Goal: Information Seeking & Learning: Learn about a topic

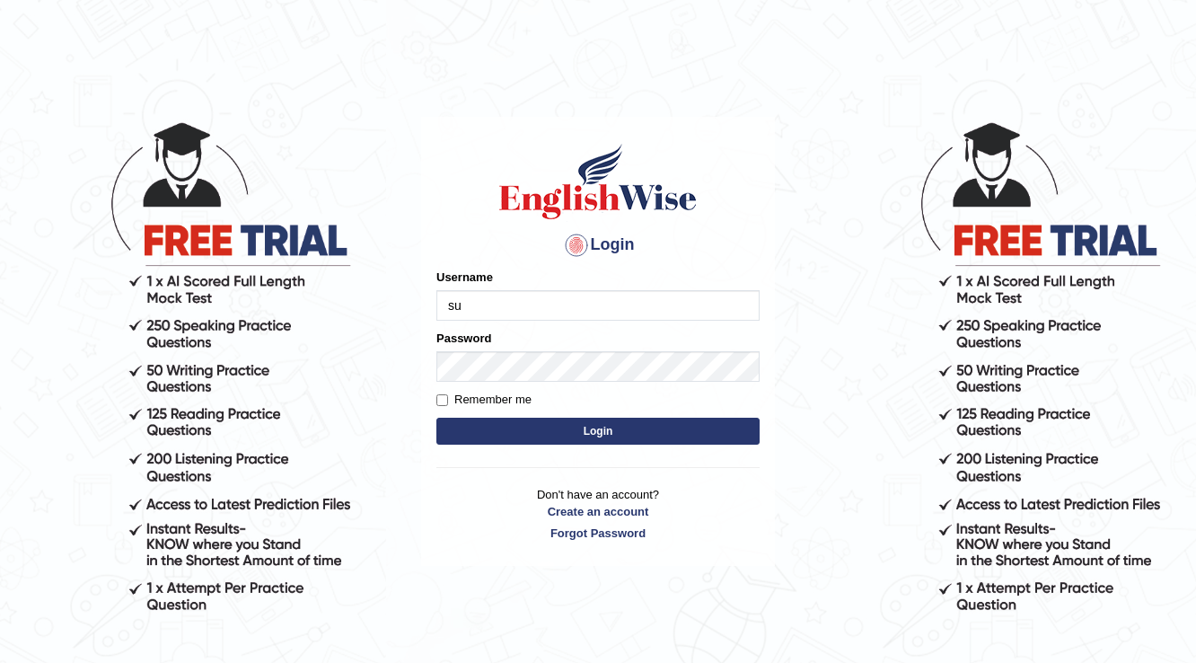
type input "Surbhi1315"
click at [555, 422] on button "Login" at bounding box center [597, 431] width 323 height 27
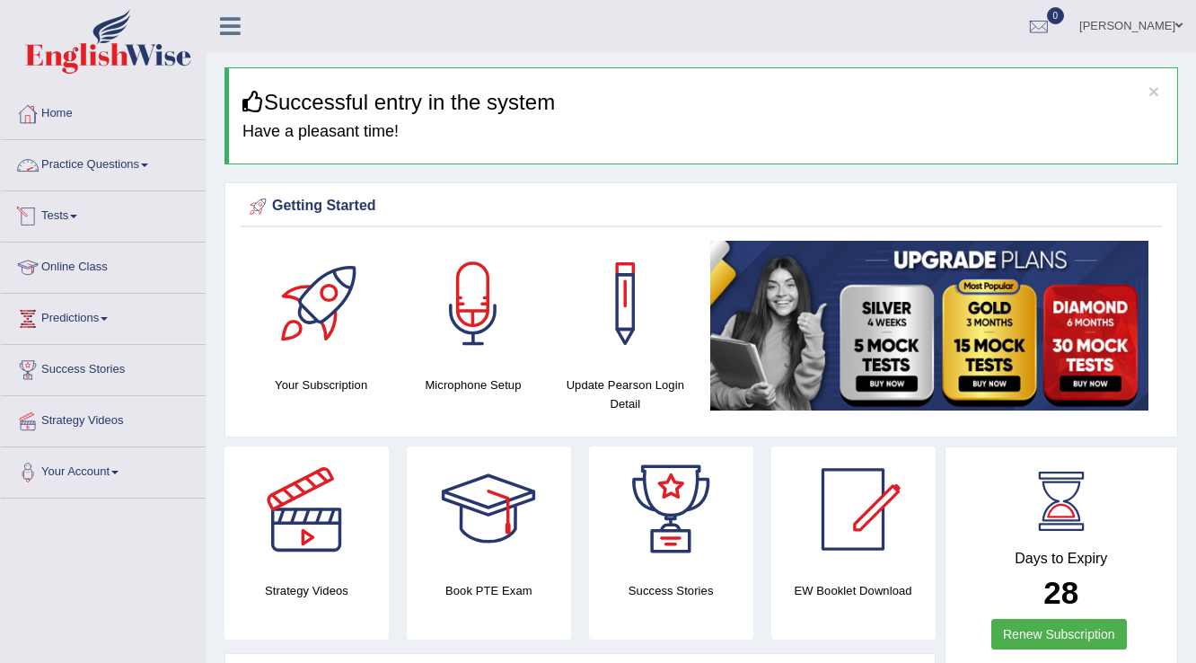
click at [66, 207] on link "Tests" at bounding box center [103, 213] width 205 height 45
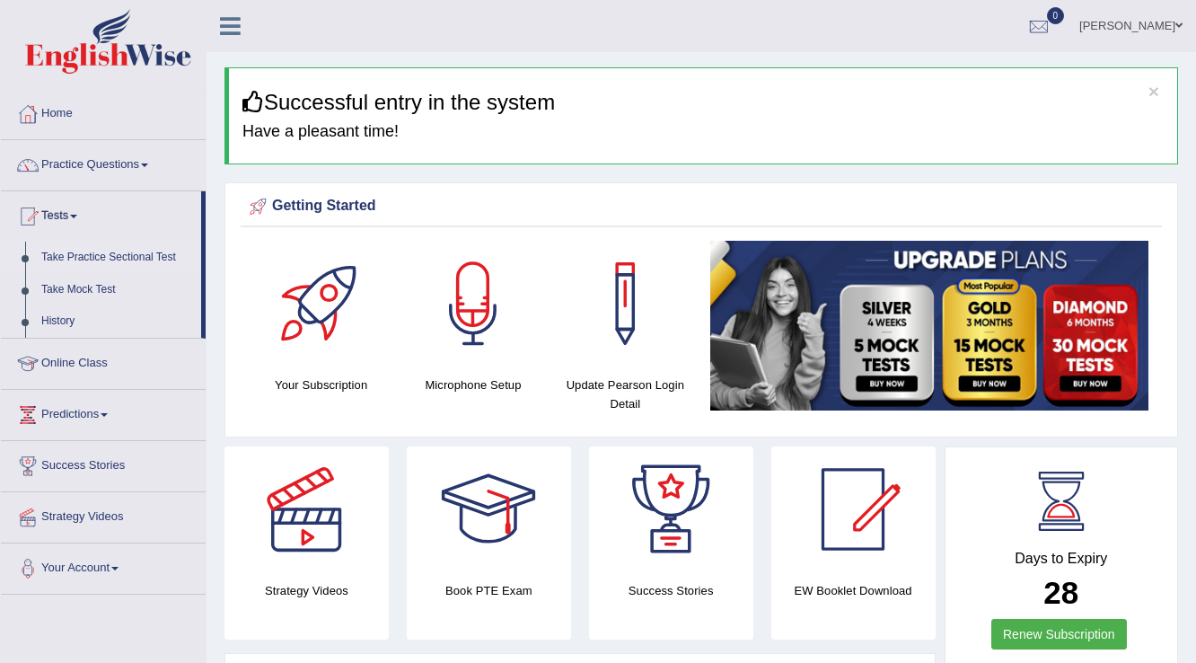
click at [79, 258] on link "Take Practice Sectional Test" at bounding box center [117, 258] width 168 height 32
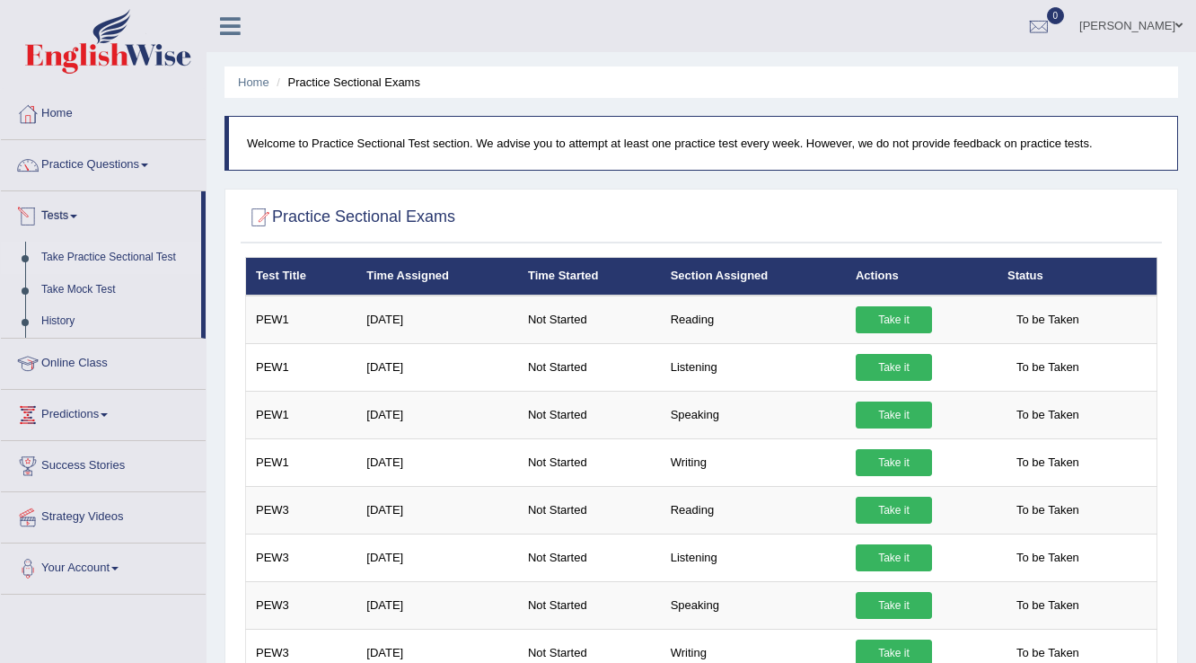
click at [74, 212] on link "Tests" at bounding box center [101, 213] width 200 height 45
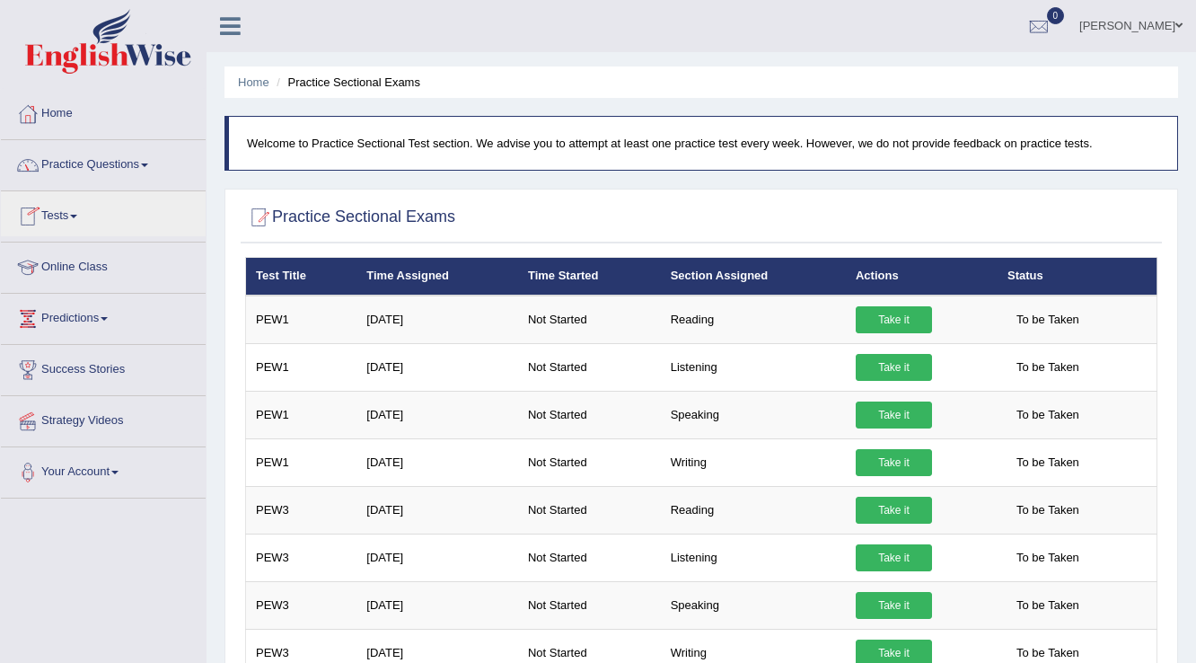
click at [151, 162] on link "Practice Questions" at bounding box center [103, 162] width 205 height 45
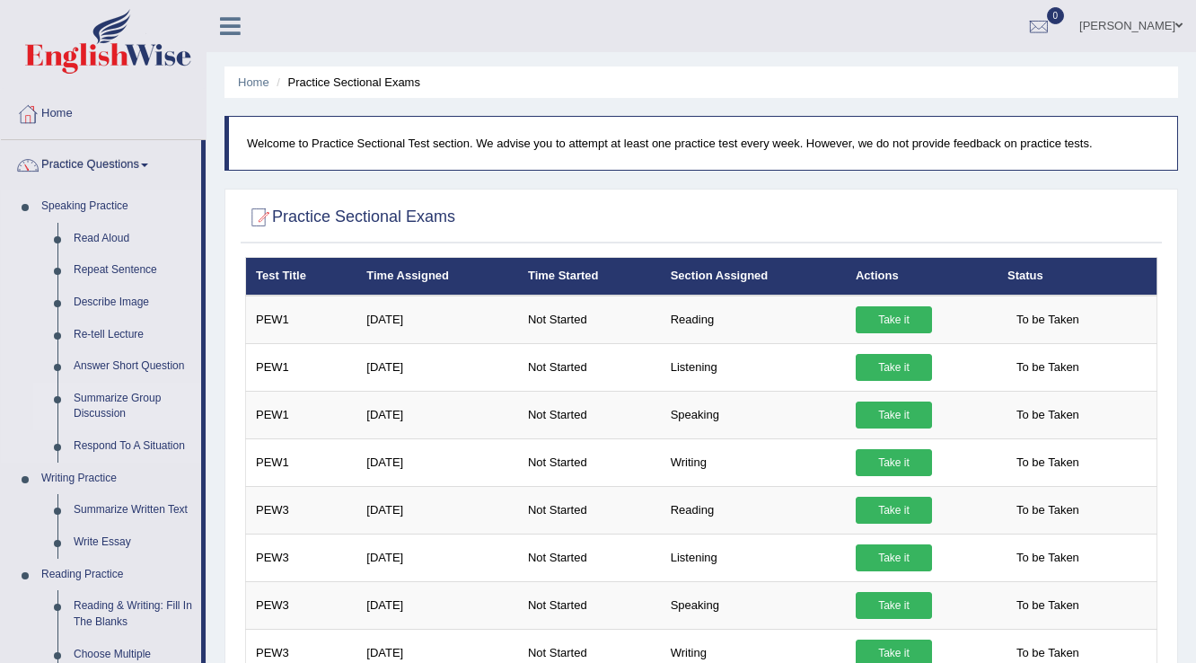
click at [115, 401] on link "Summarize Group Discussion" at bounding box center [134, 407] width 136 height 48
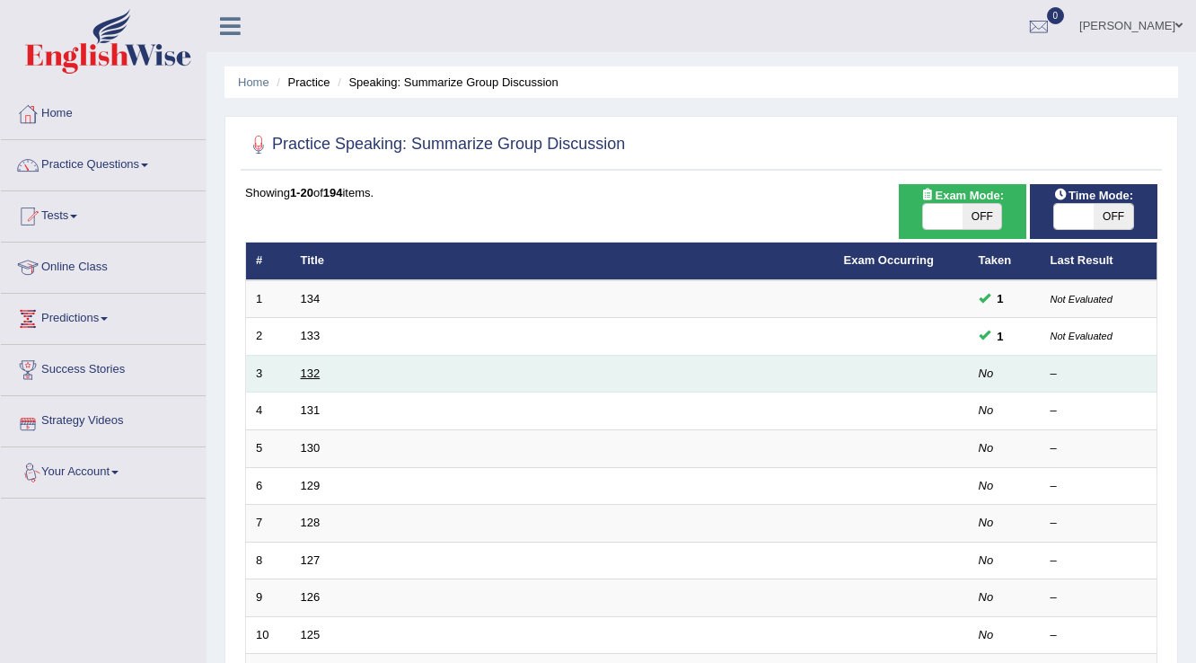
click at [301, 372] on link "132" at bounding box center [311, 372] width 20 height 13
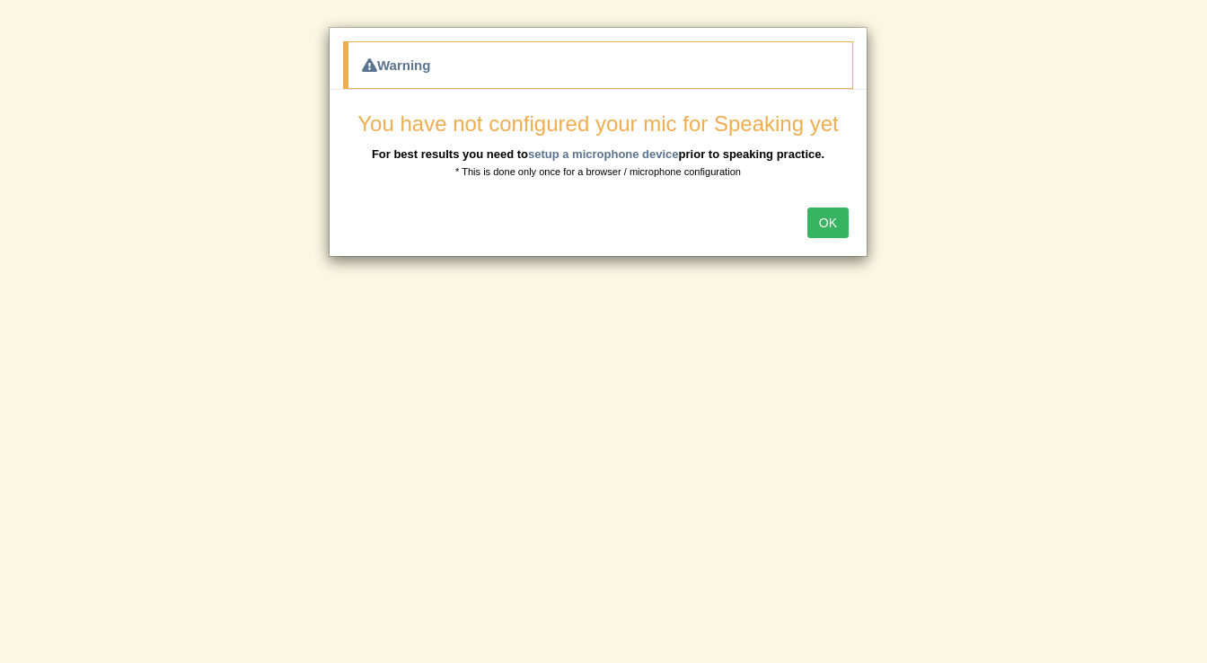
click at [837, 225] on button "OK" at bounding box center [827, 222] width 41 height 31
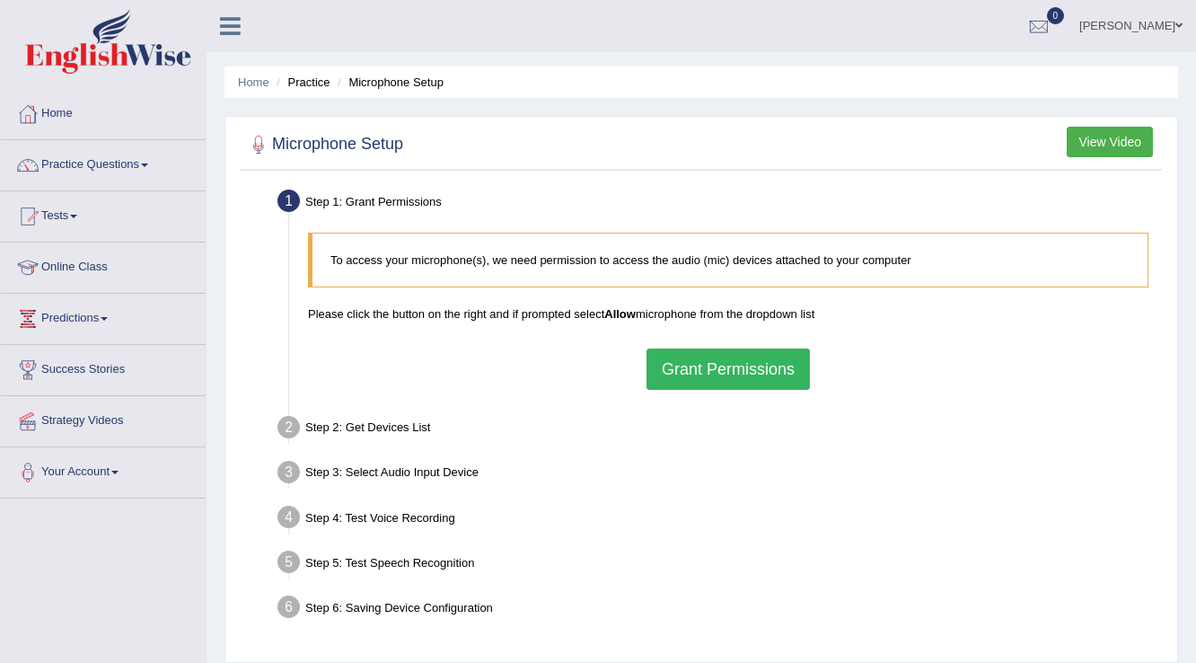
click at [679, 362] on button "Grant Permissions" at bounding box center [728, 368] width 163 height 41
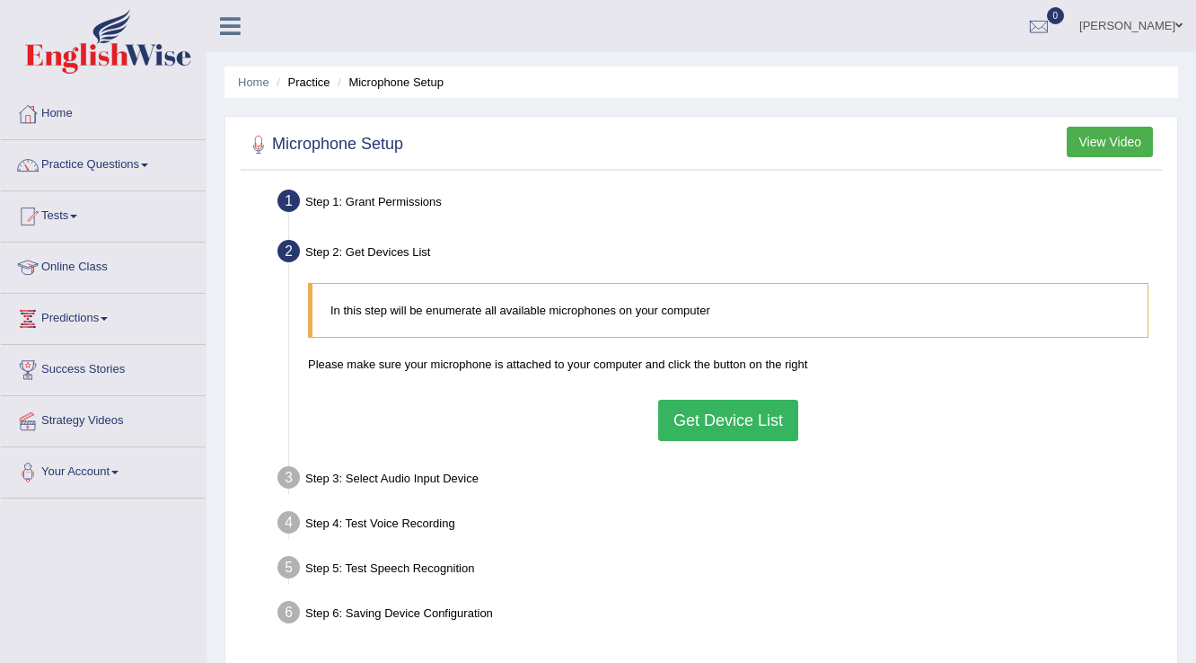
click at [727, 406] on button "Get Device List" at bounding box center [728, 420] width 140 height 41
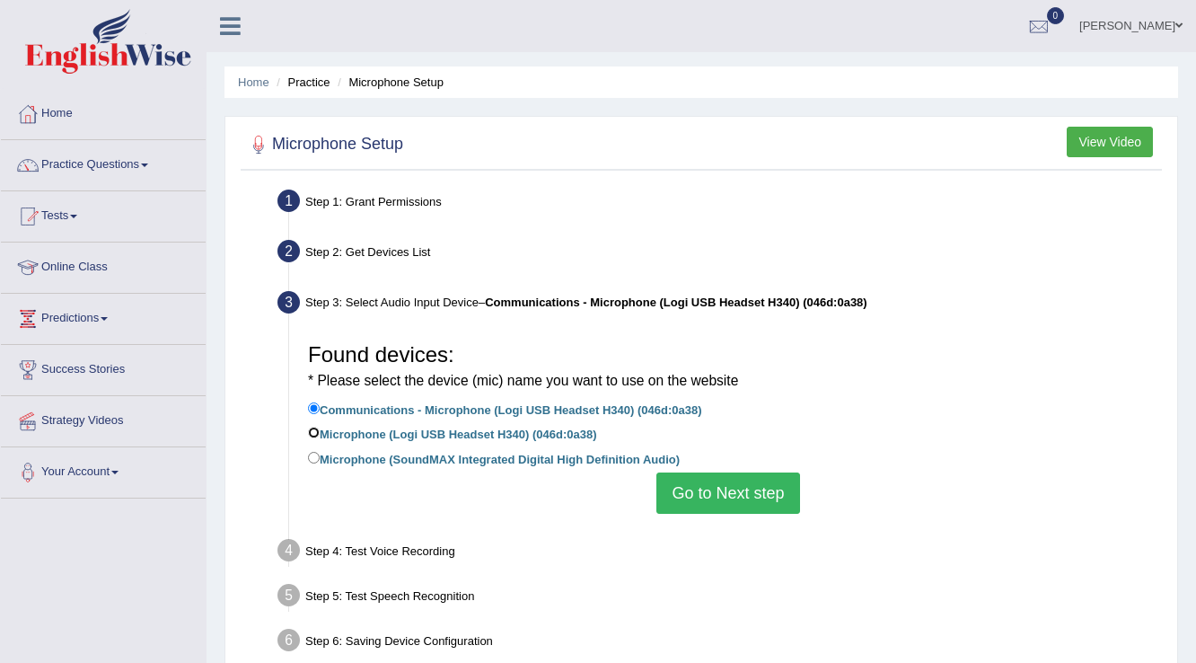
click at [311, 429] on input "Microphone (Logi USB Headset H340) (046d:0a38)" at bounding box center [314, 433] width 12 height 12
radio input "true"
click at [695, 488] on button "Go to Next step" at bounding box center [728, 492] width 143 height 41
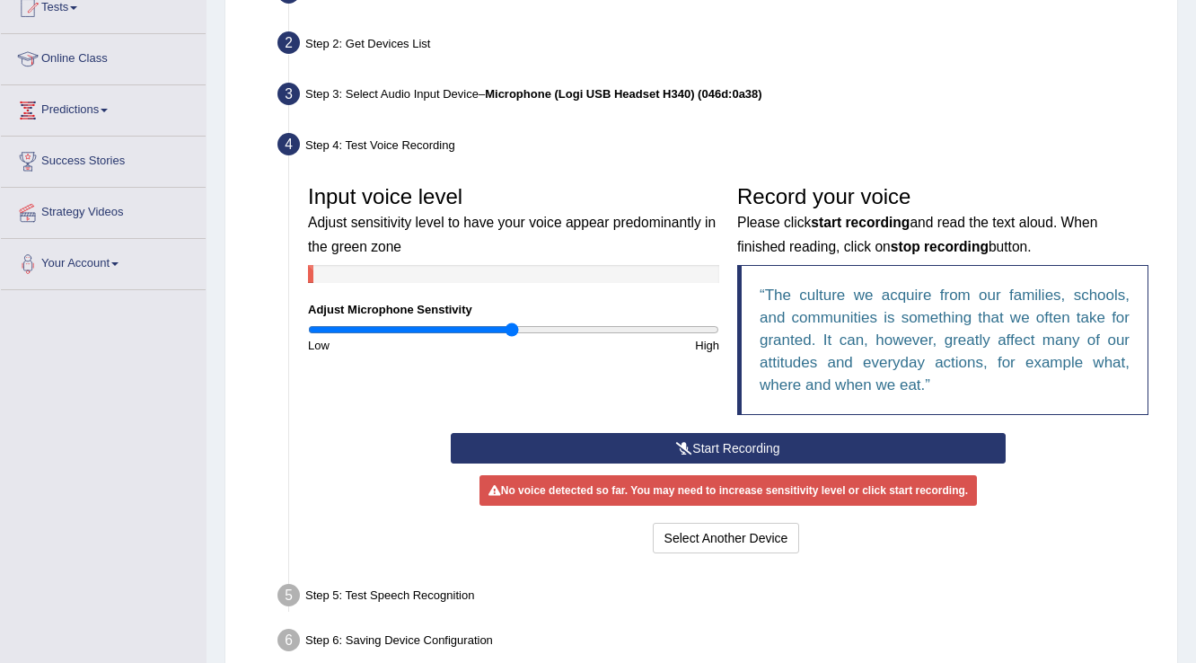
scroll to position [216, 0]
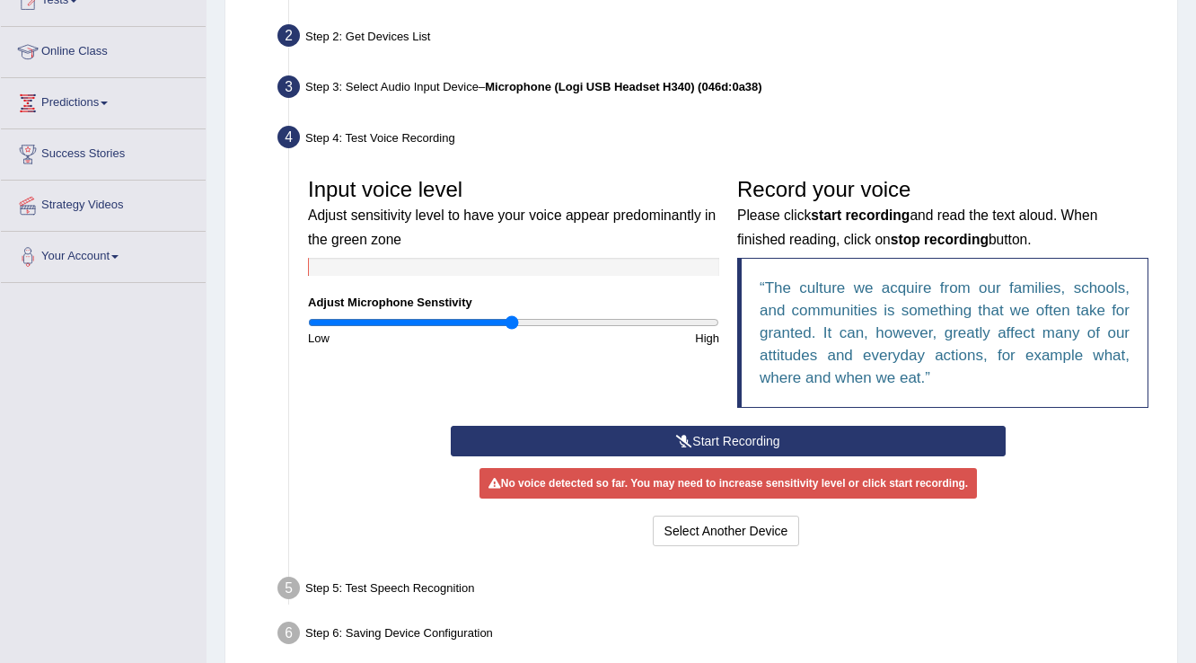
click at [758, 427] on button "Start Recording" at bounding box center [728, 441] width 554 height 31
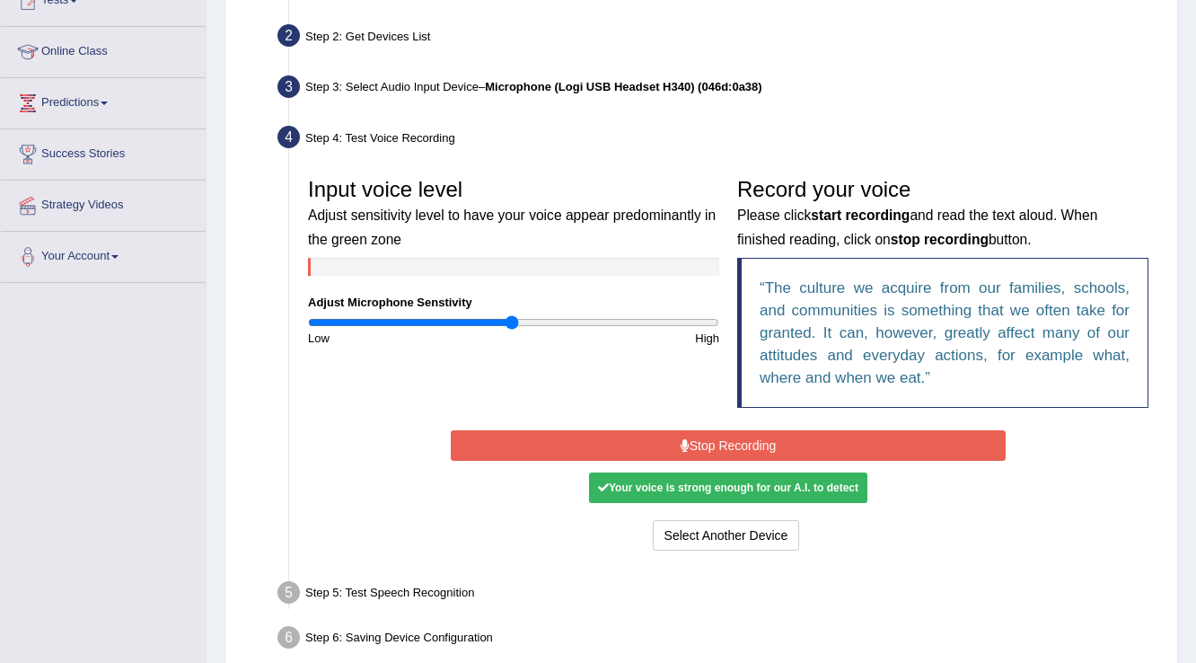
click at [689, 445] on button "Stop Recording" at bounding box center [728, 445] width 554 height 31
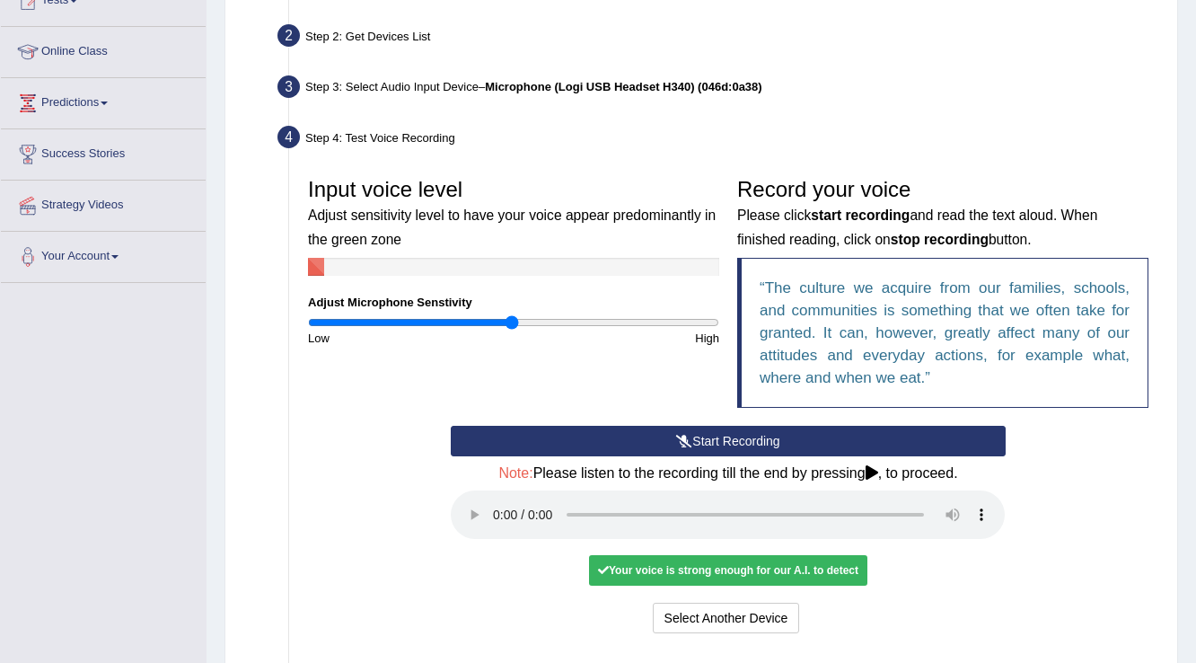
click at [876, 474] on icon at bounding box center [872, 472] width 13 height 14
click at [535, 324] on input "range" at bounding box center [513, 322] width 411 height 14
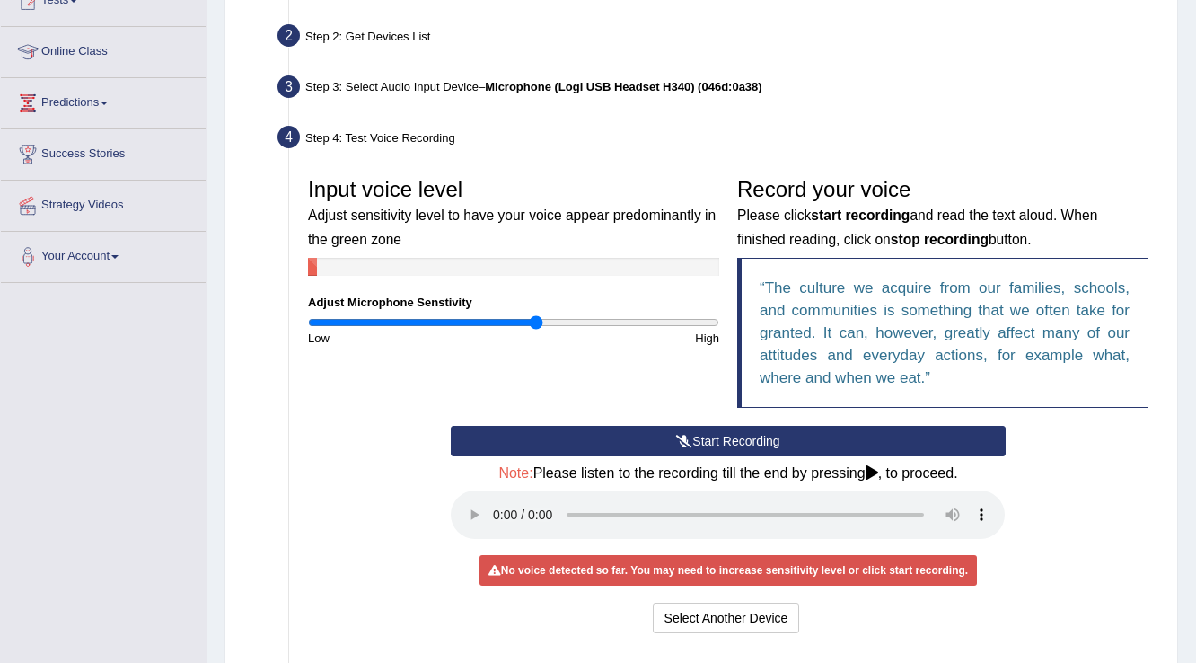
click at [736, 432] on button "Start Recording" at bounding box center [728, 441] width 554 height 31
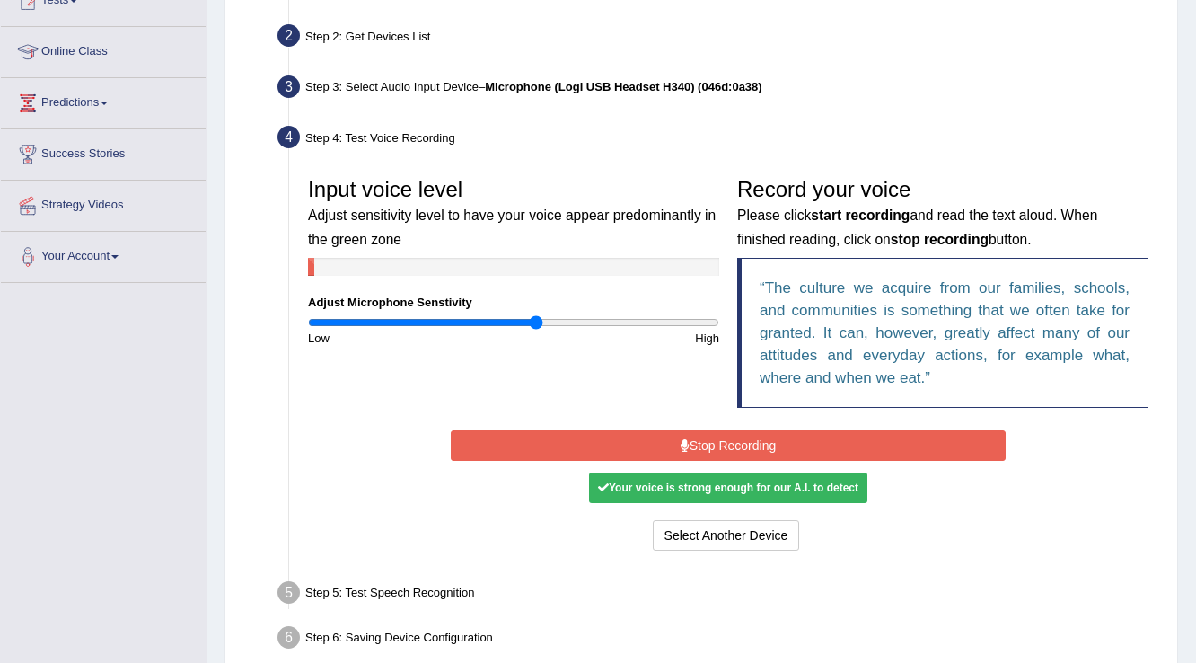
click at [762, 445] on button "Stop Recording" at bounding box center [728, 445] width 554 height 31
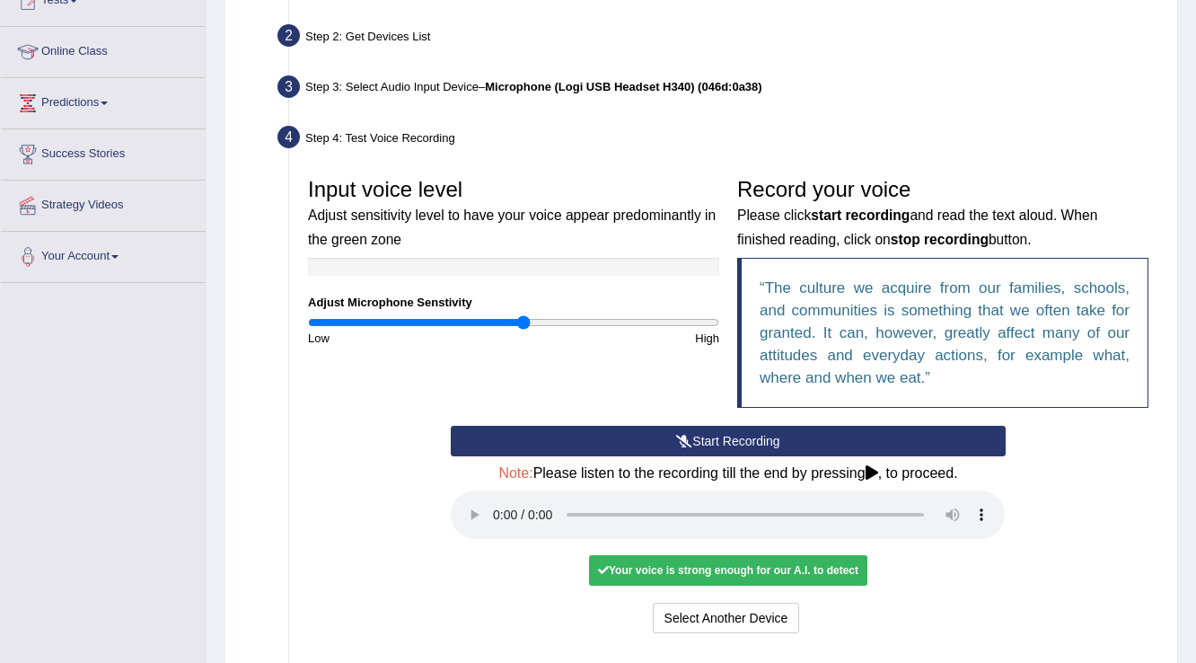
type input "1.06"
click at [522, 322] on input "range" at bounding box center [513, 322] width 411 height 14
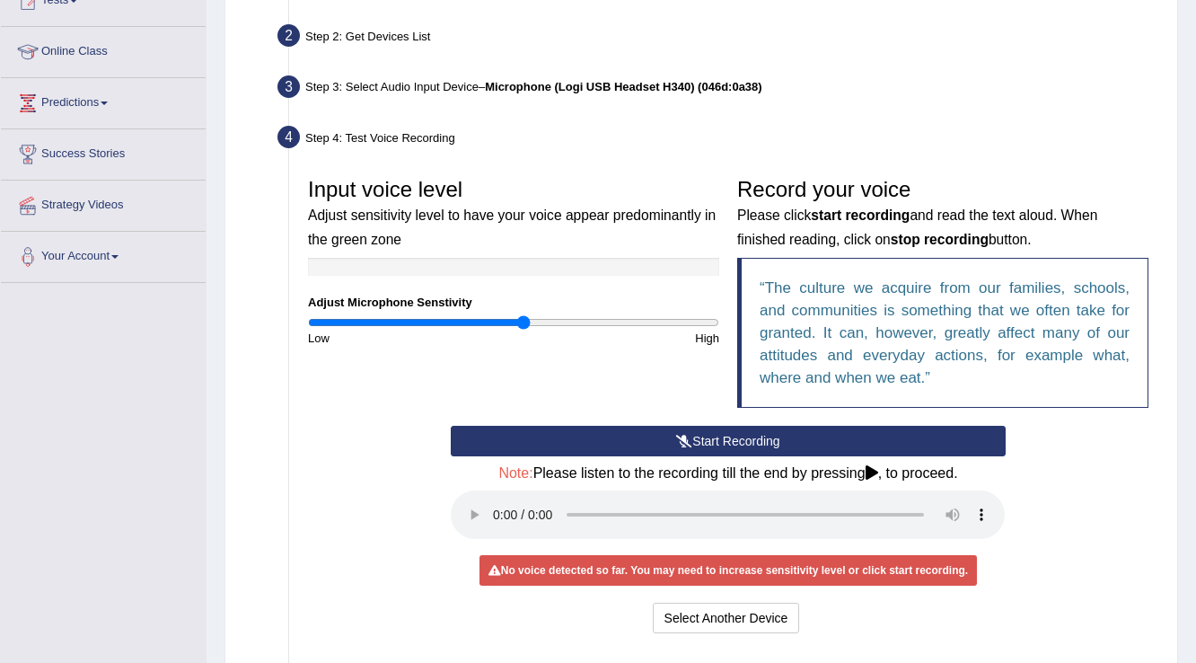
click at [657, 438] on button "Start Recording" at bounding box center [728, 441] width 554 height 31
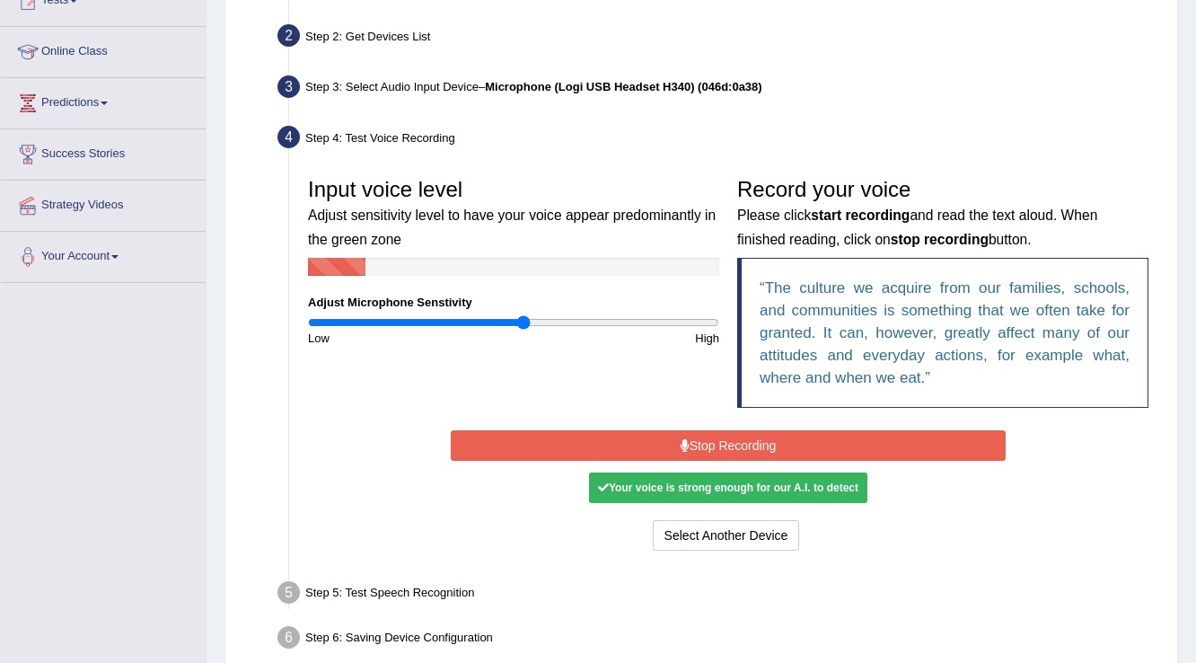
click at [776, 438] on button "Stop Recording" at bounding box center [728, 445] width 554 height 31
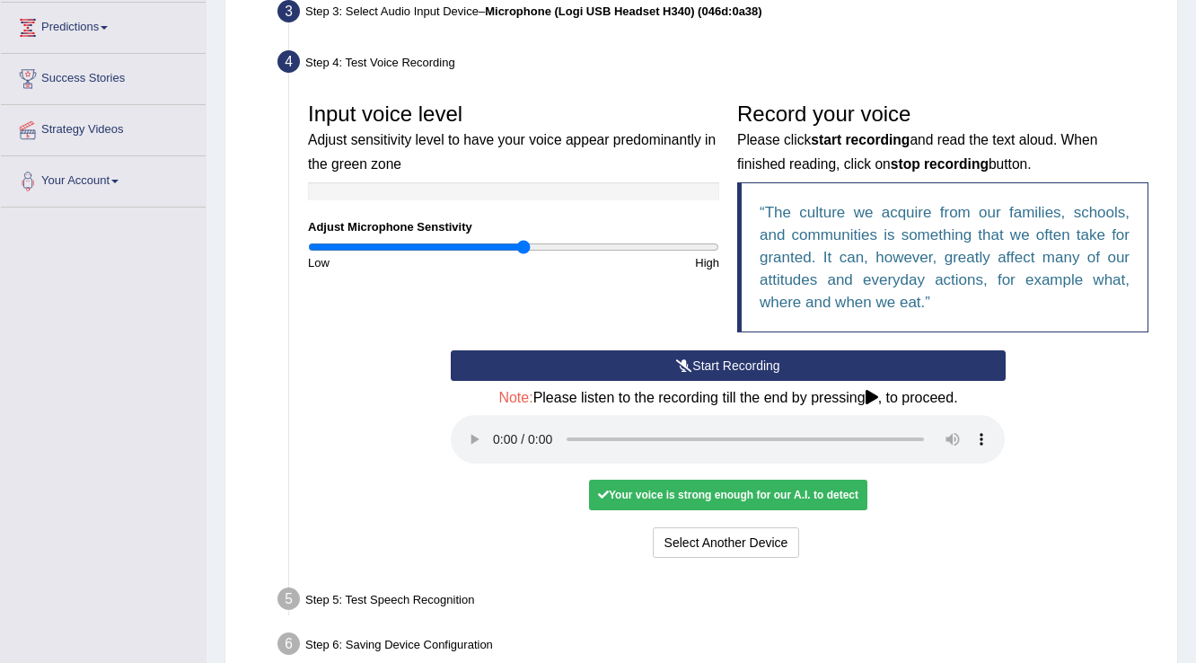
scroll to position [384, 0]
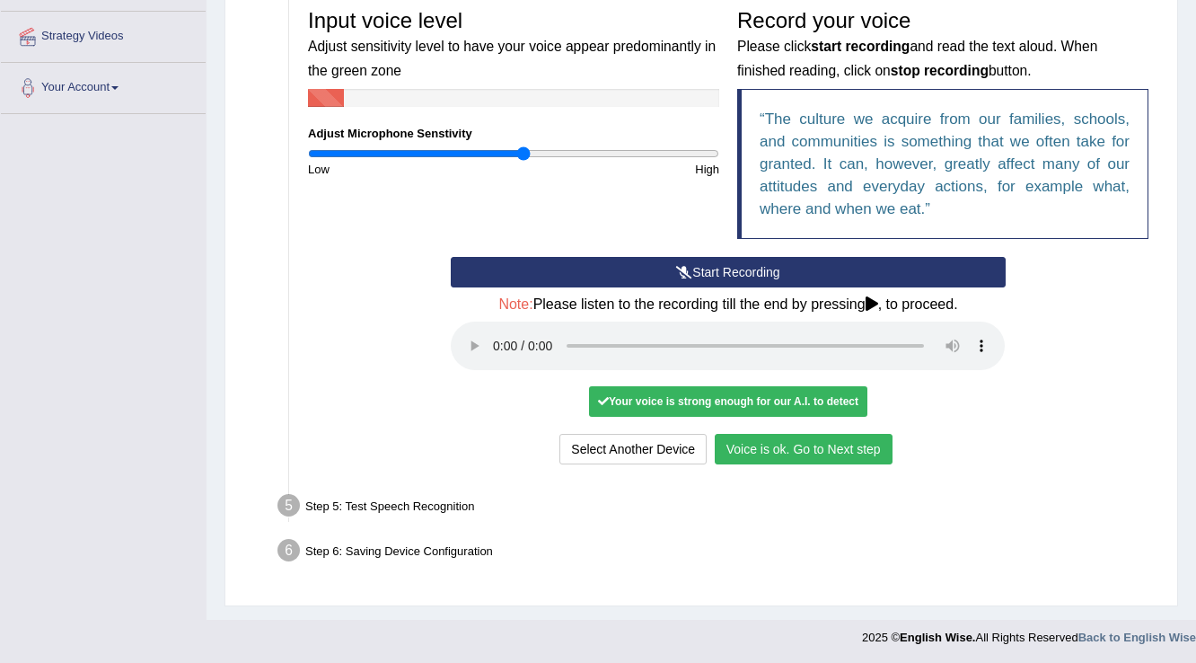
click at [864, 445] on button "Voice is ok. Go to Next step" at bounding box center [804, 449] width 178 height 31
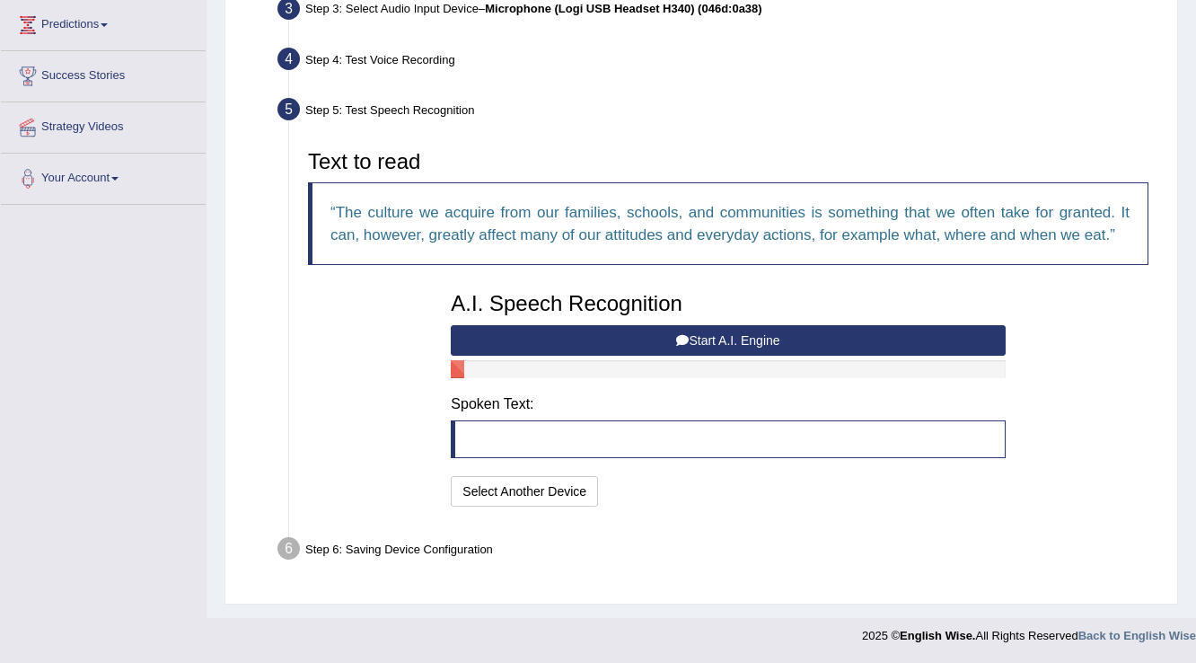
scroll to position [291, 0]
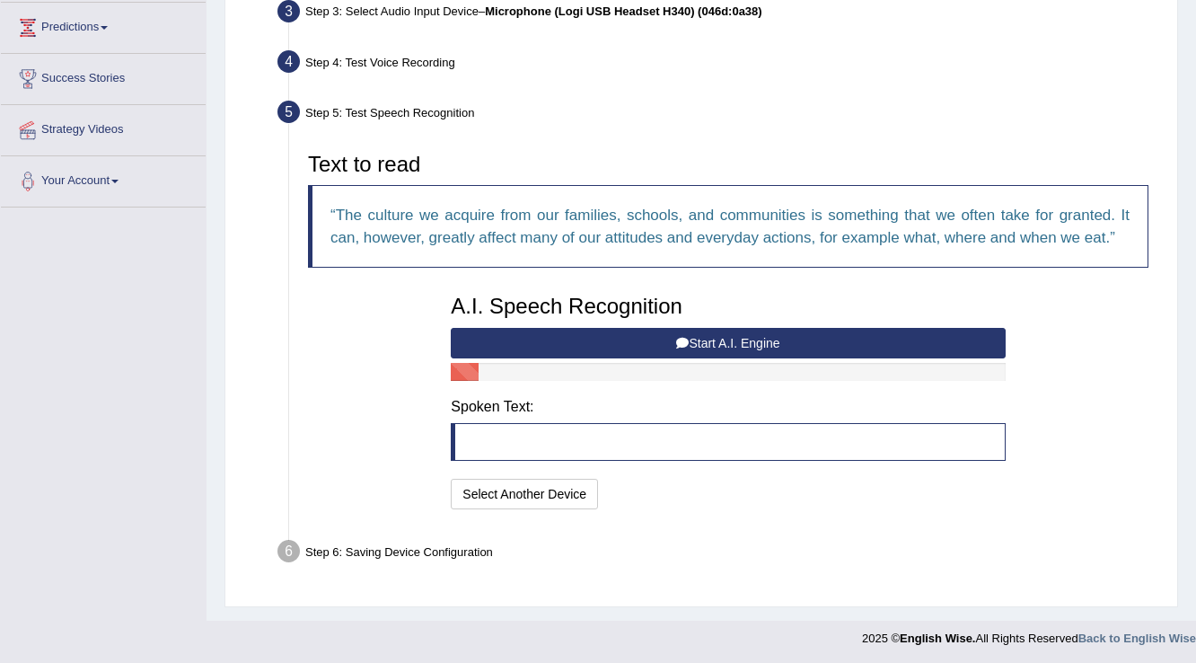
click at [708, 338] on button "Start A.I. Engine" at bounding box center [728, 343] width 554 height 31
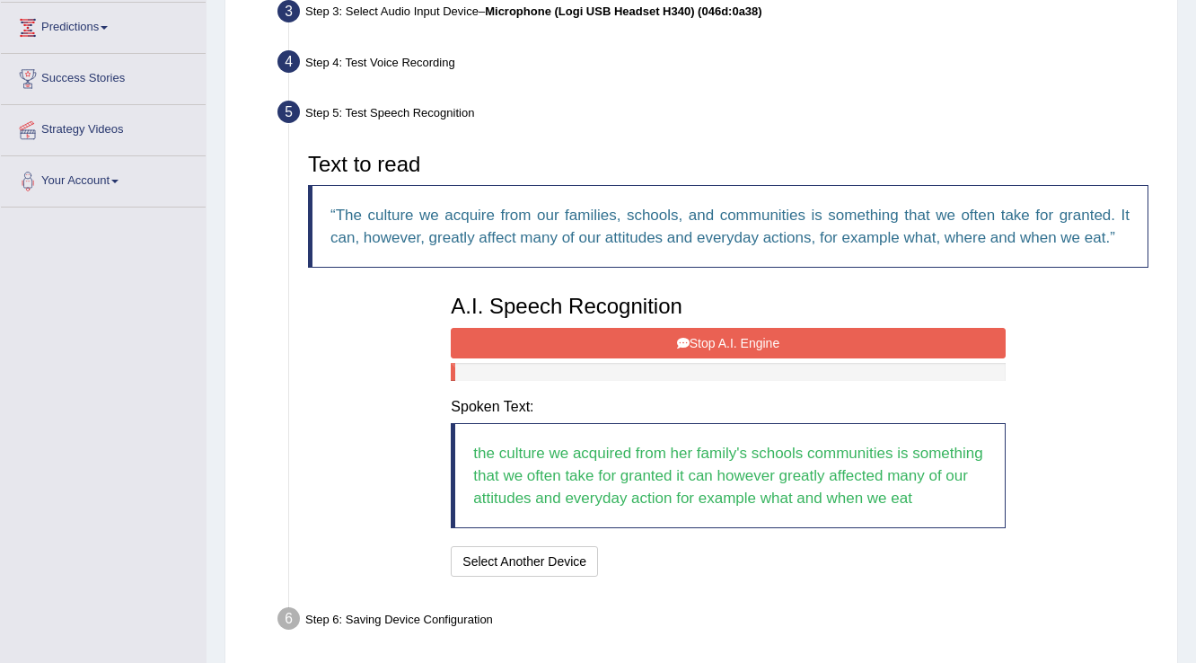
click at [703, 330] on button "Stop A.I. Engine" at bounding box center [728, 343] width 554 height 31
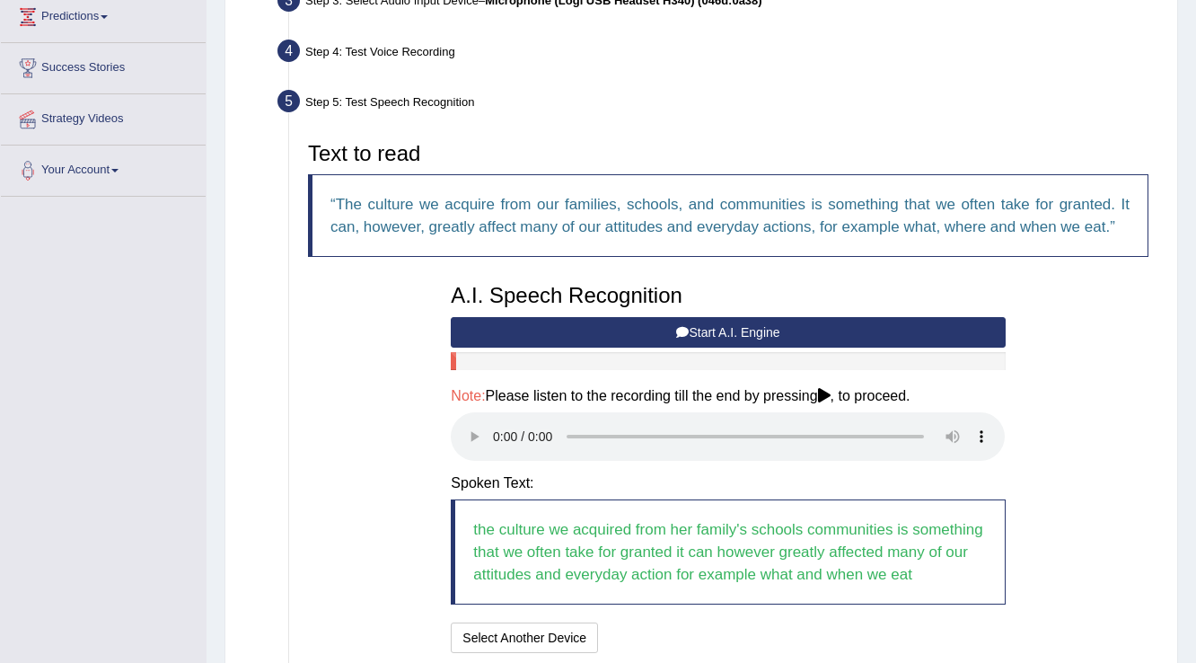
scroll to position [445, 0]
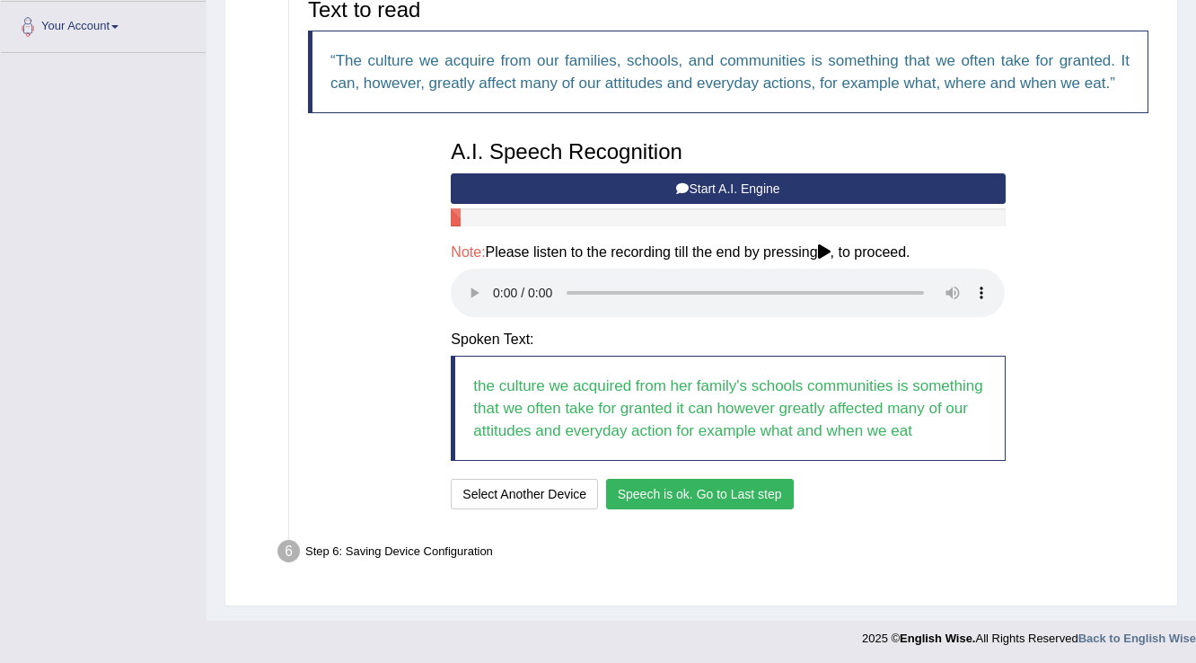
click at [683, 499] on button "Speech is ok. Go to Last step" at bounding box center [700, 494] width 188 height 31
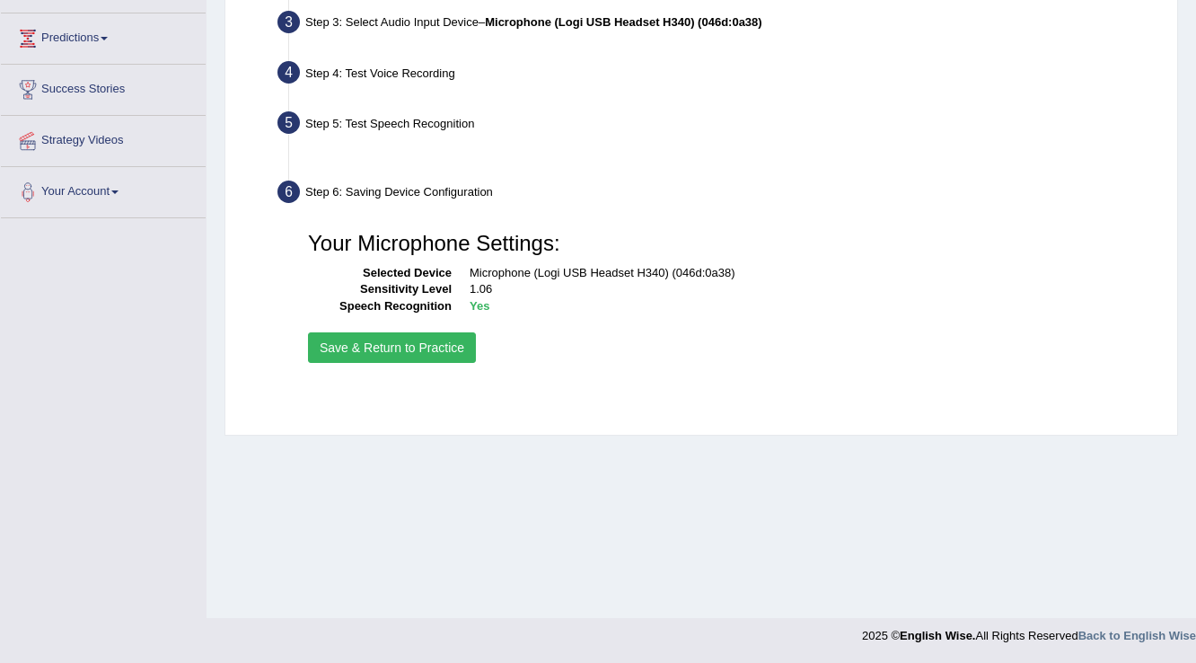
scroll to position [280, 0]
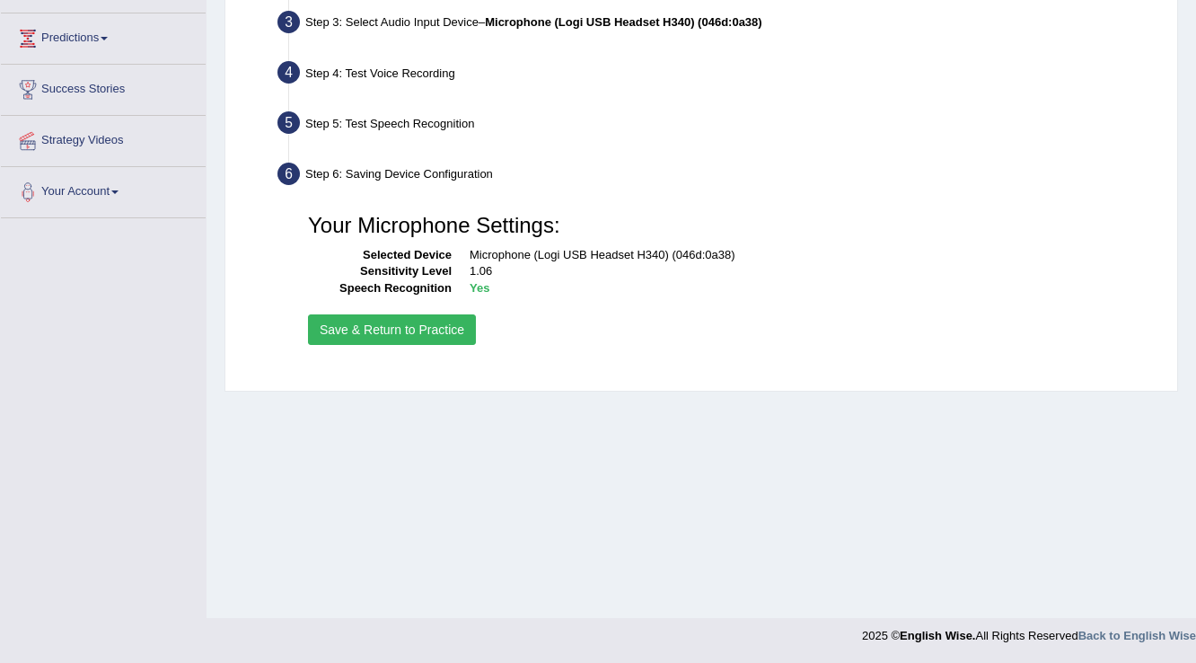
click at [456, 333] on button "Save & Return to Practice" at bounding box center [392, 329] width 168 height 31
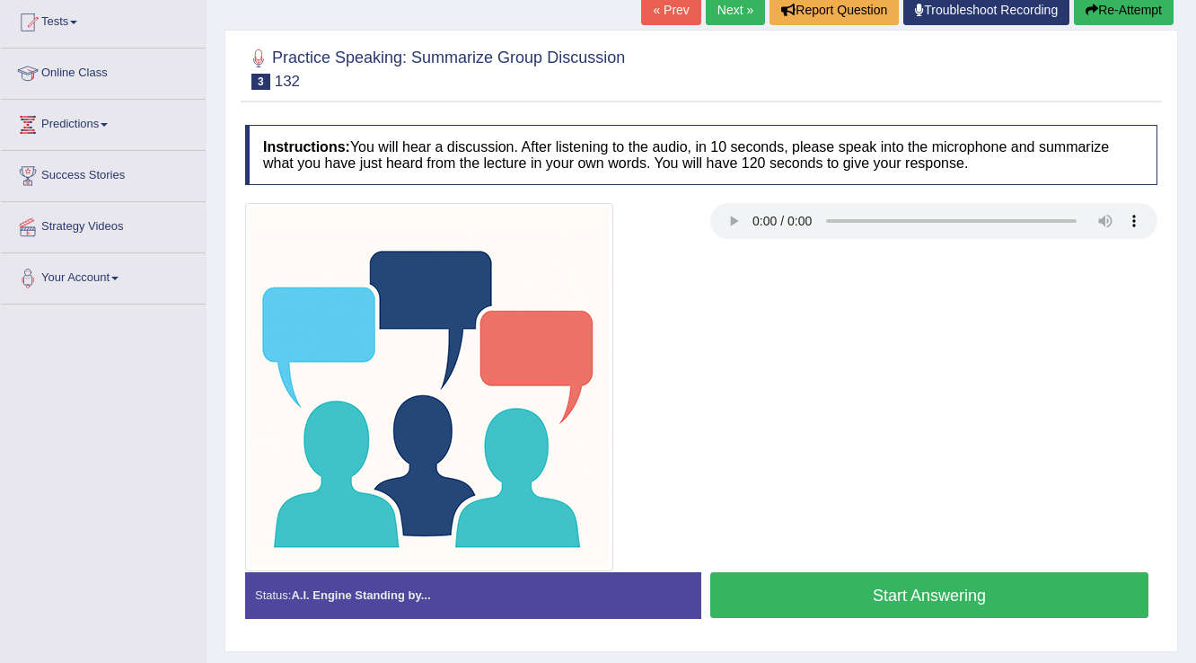
scroll to position [216, 0]
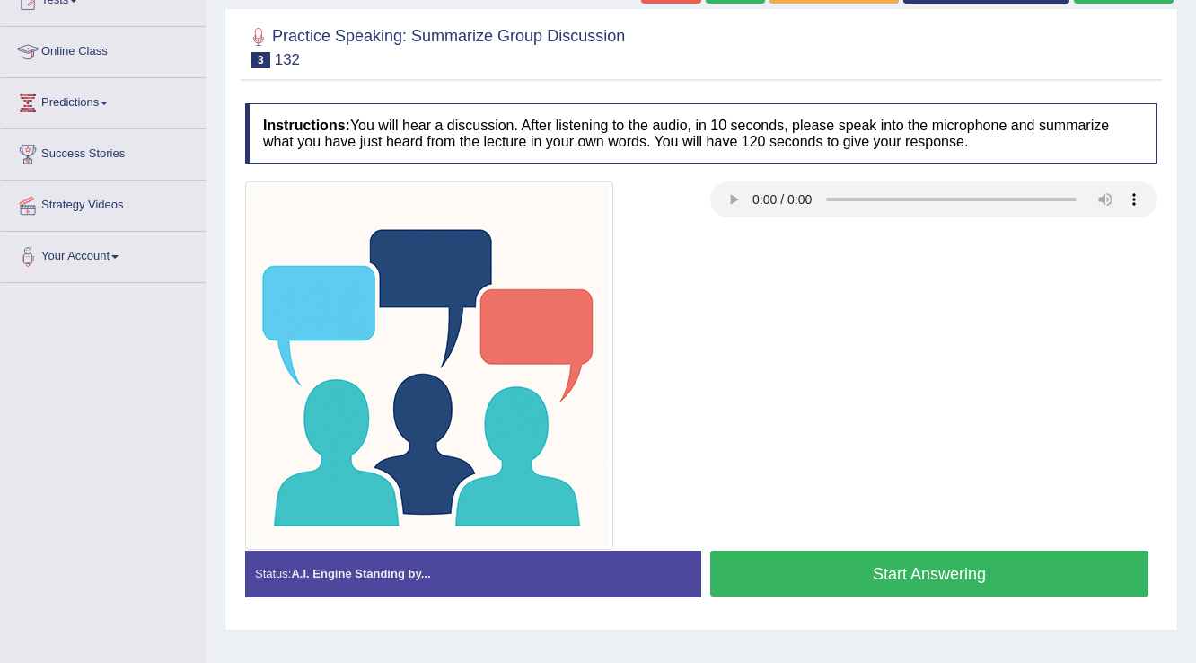
click at [920, 576] on button "Start Answering" at bounding box center [929, 574] width 438 height 46
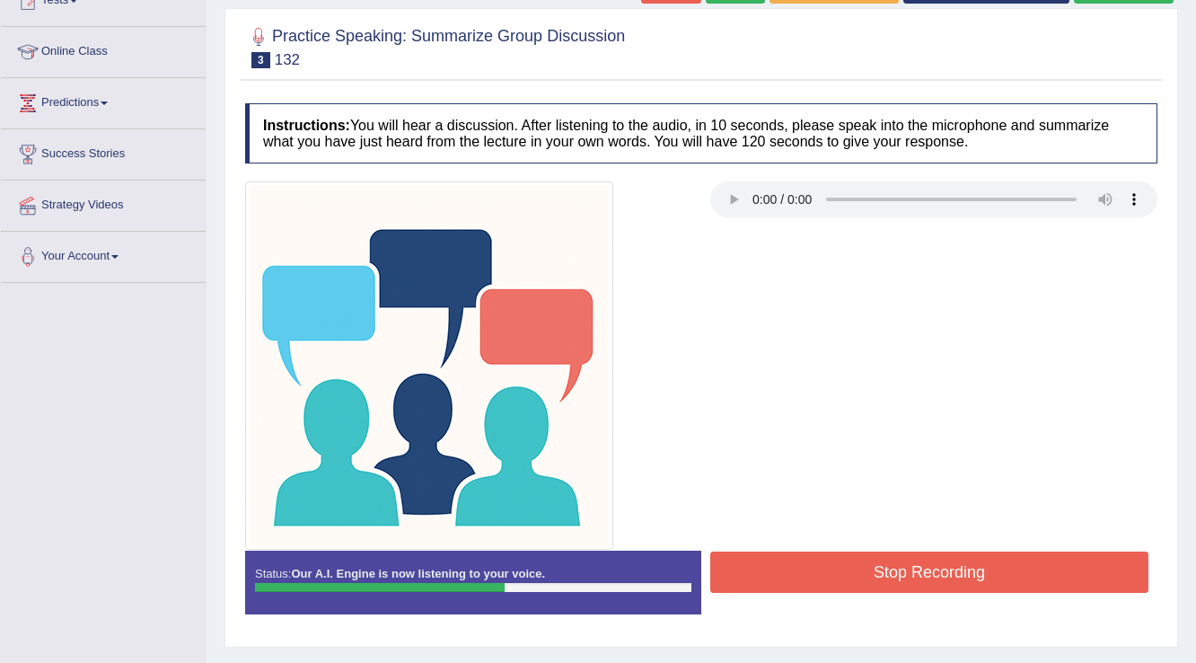
click at [895, 575] on button "Stop Recording" at bounding box center [929, 571] width 438 height 41
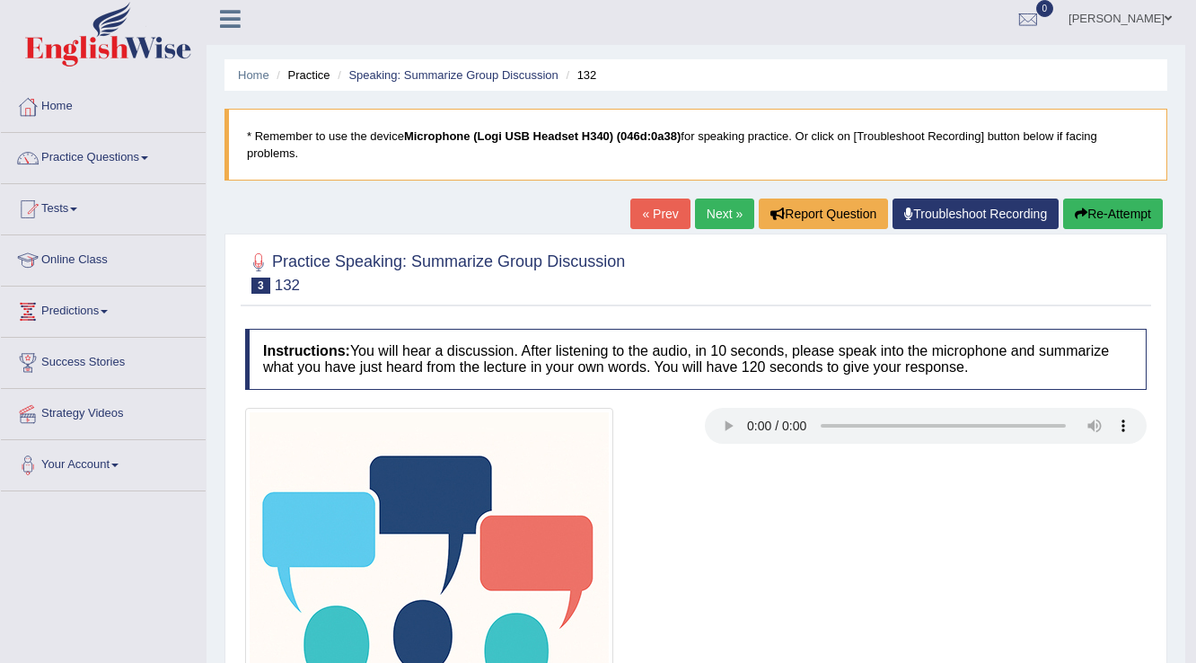
scroll to position [0, 0]
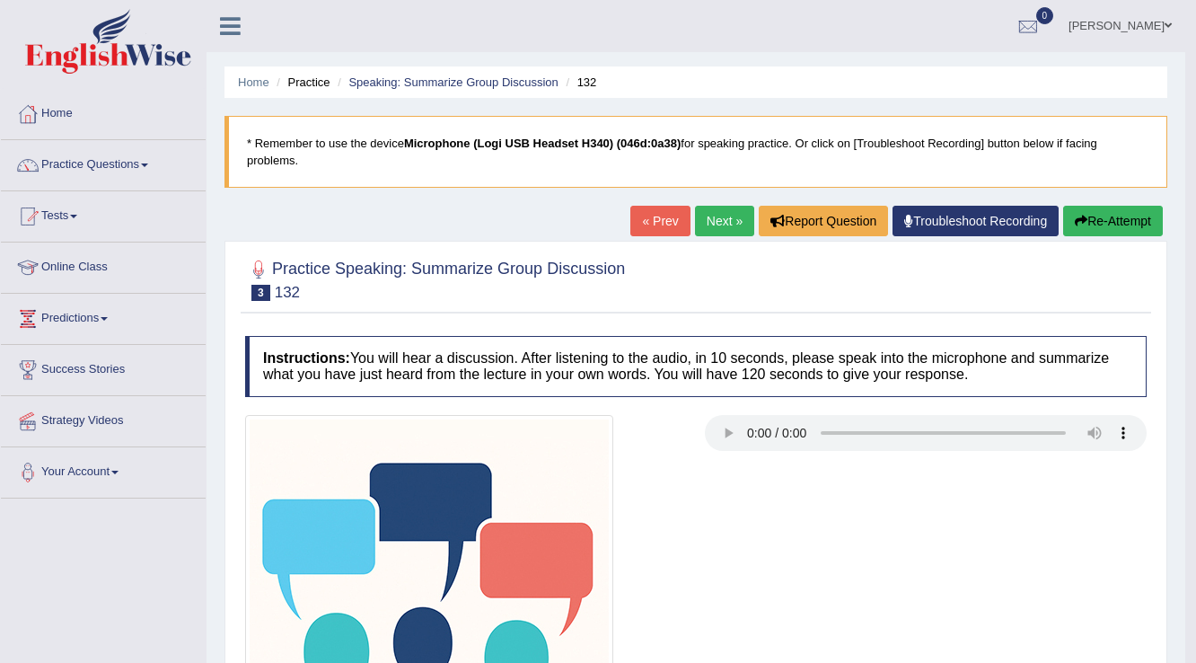
click at [716, 219] on link "Next »" at bounding box center [724, 221] width 59 height 31
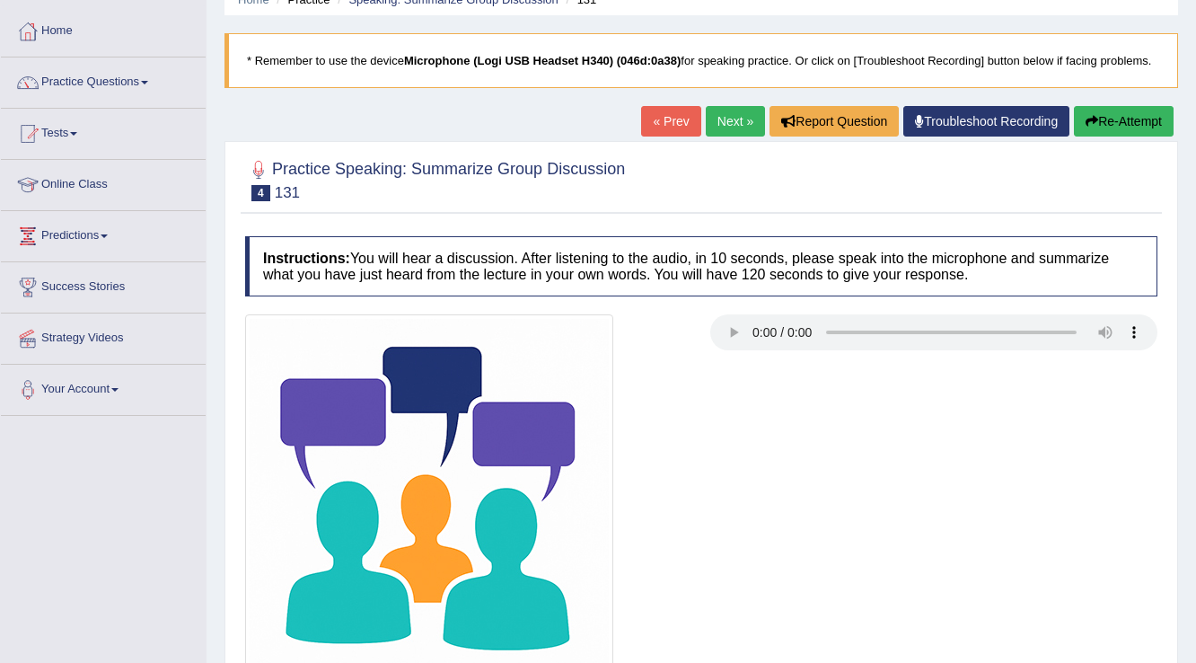
scroll to position [216, 0]
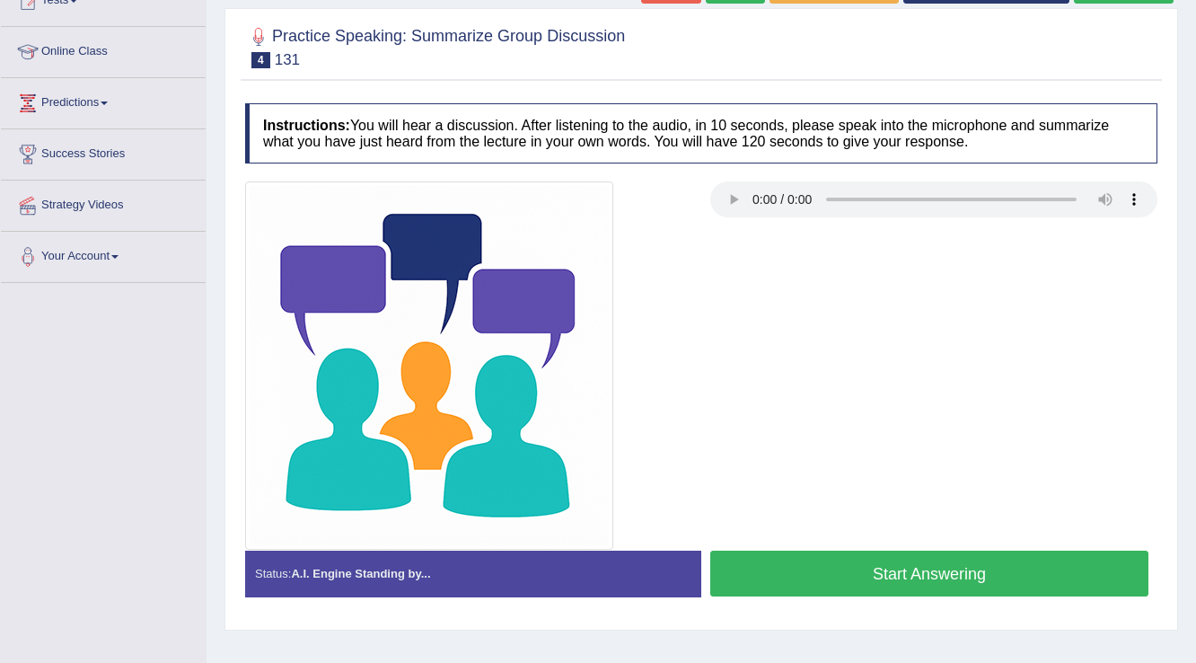
click at [856, 571] on button "Start Answering" at bounding box center [929, 574] width 438 height 46
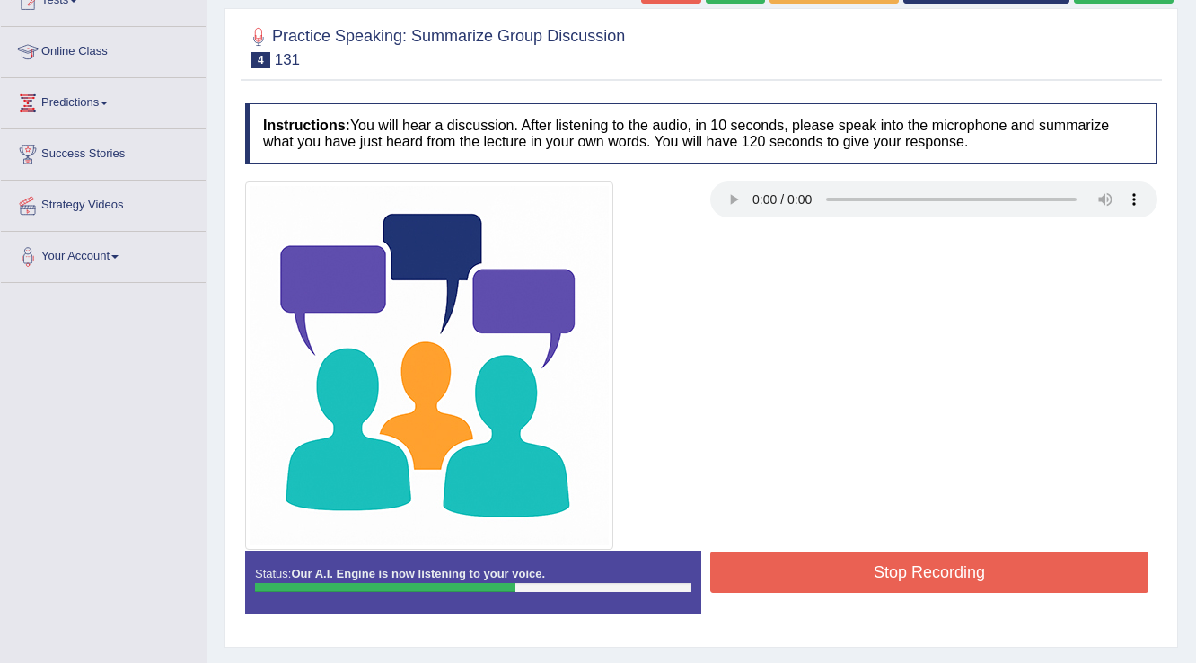
click at [930, 571] on button "Stop Recording" at bounding box center [929, 571] width 438 height 41
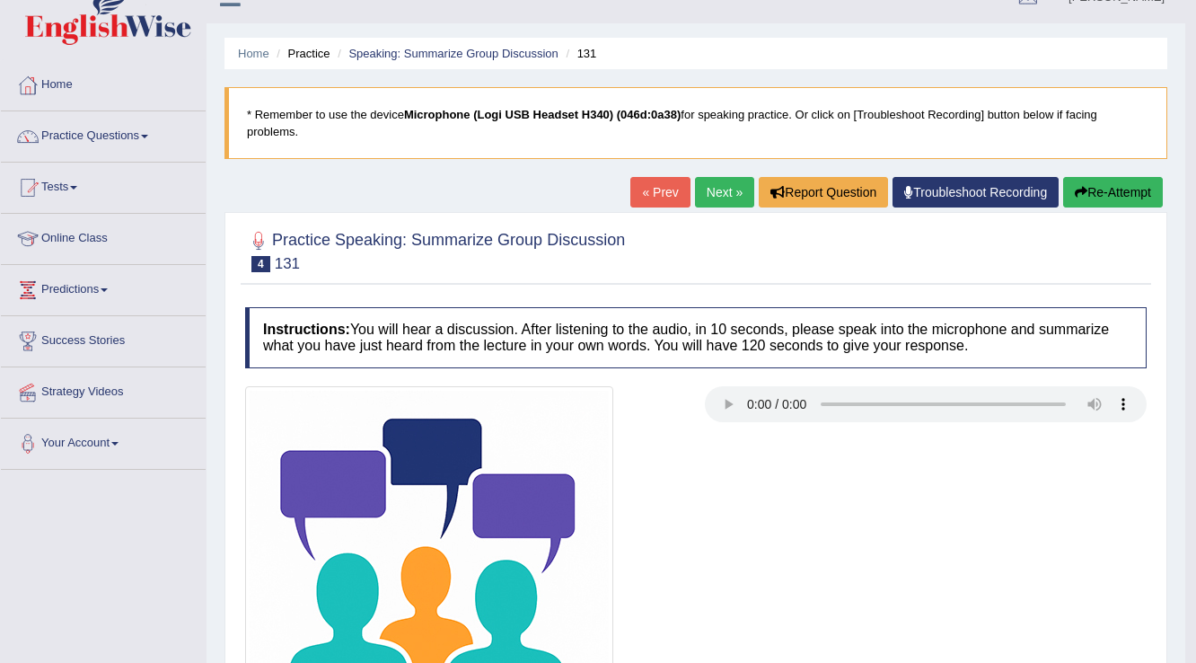
scroll to position [0, 0]
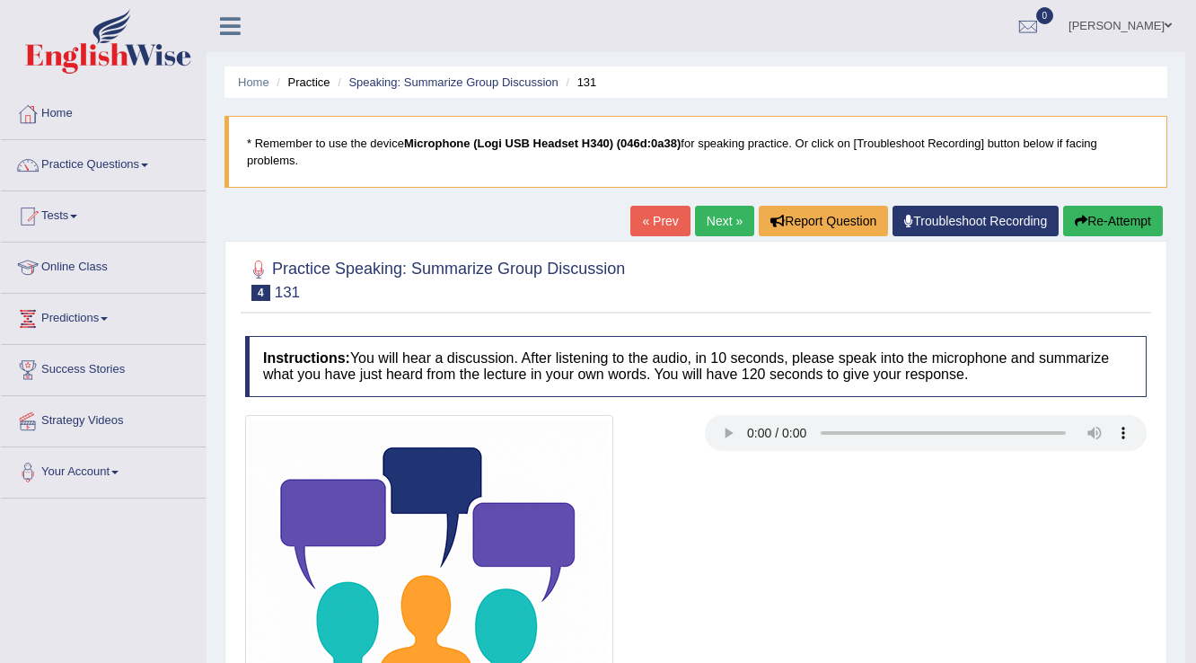
click at [715, 226] on link "Next »" at bounding box center [724, 221] width 59 height 31
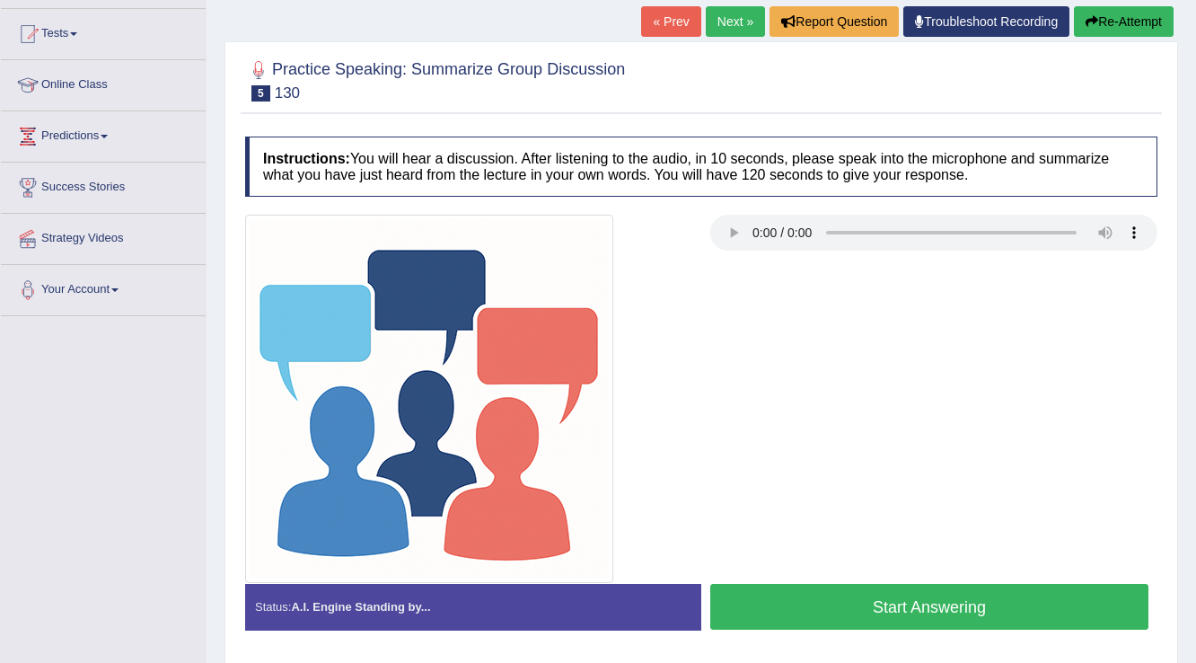
scroll to position [216, 0]
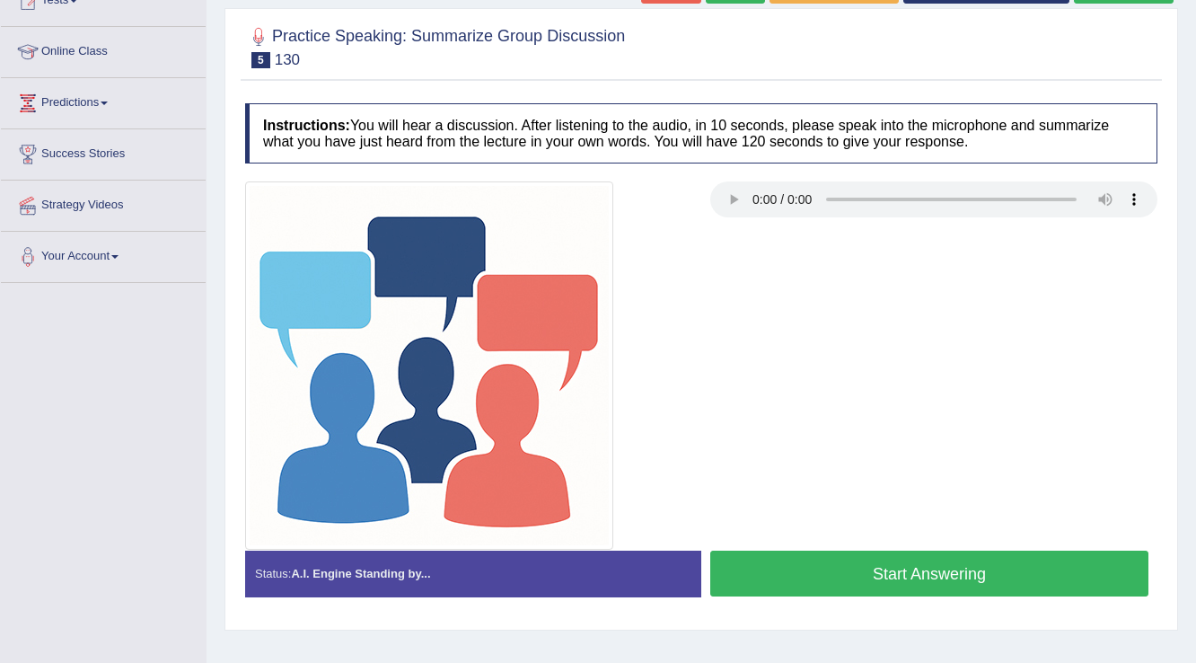
click at [939, 568] on button "Start Answering" at bounding box center [929, 574] width 438 height 46
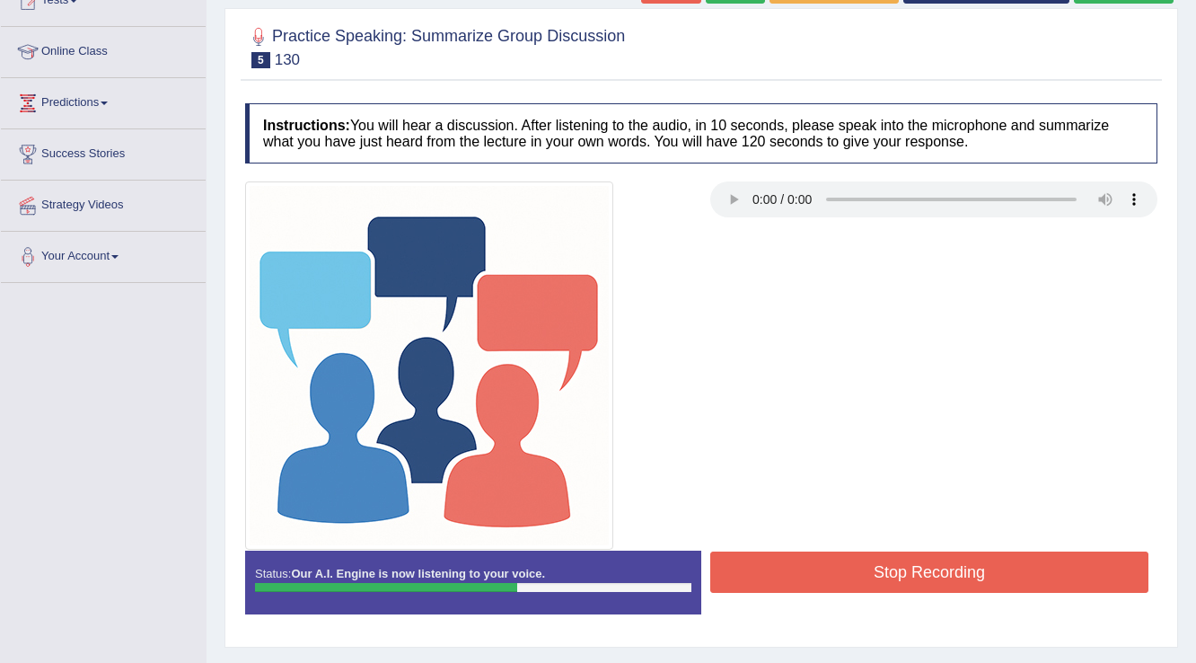
click at [846, 564] on button "Stop Recording" at bounding box center [929, 571] width 438 height 41
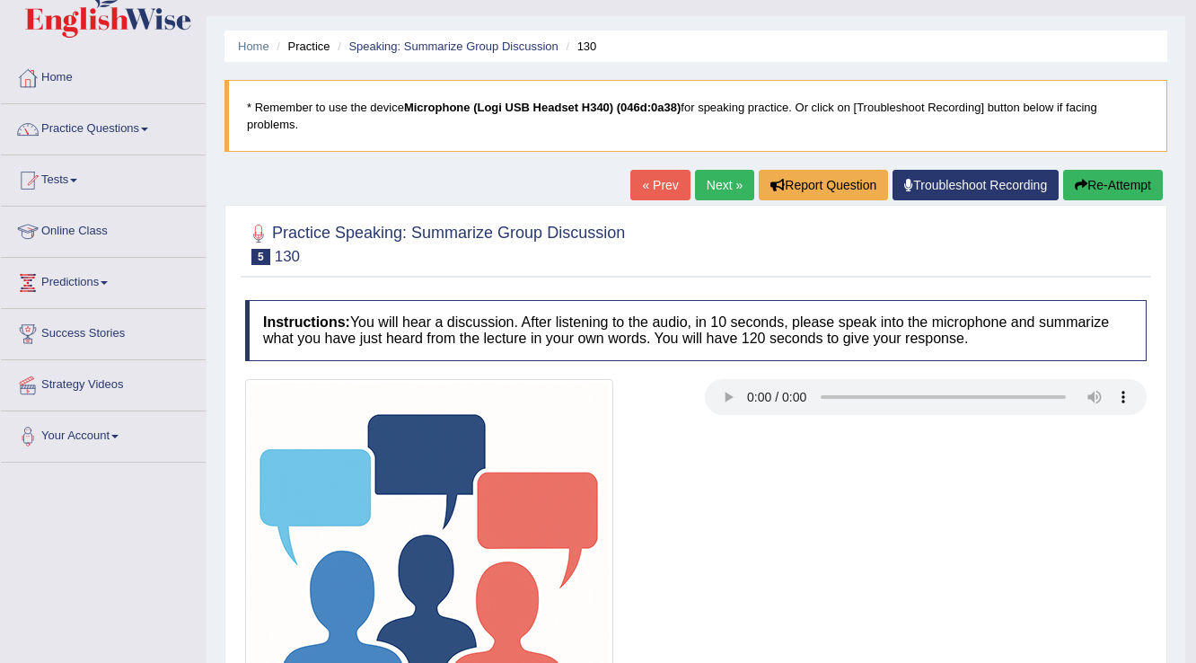
scroll to position [0, 0]
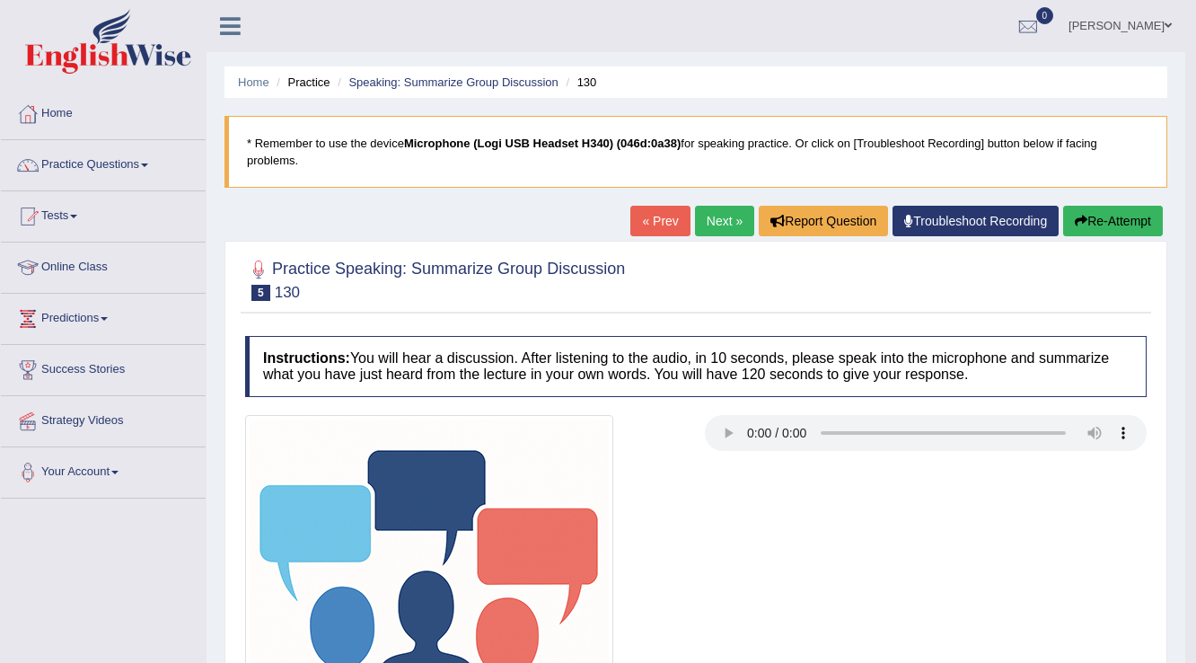
click at [1165, 24] on span at bounding box center [1168, 26] width 7 height 12
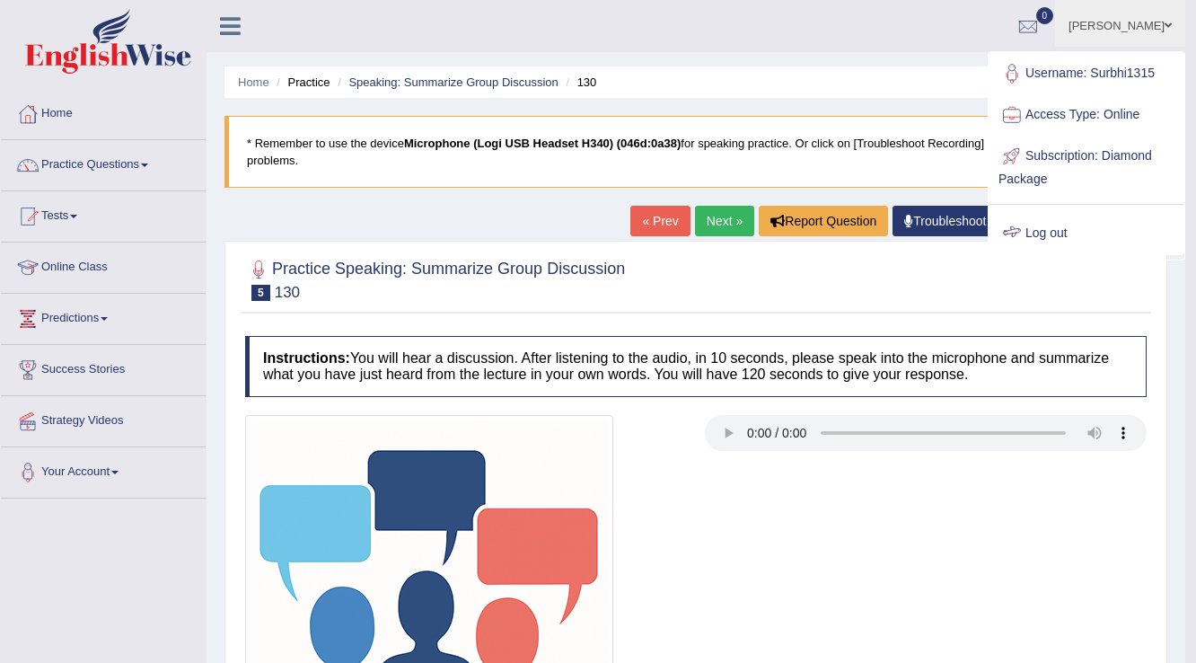
click at [1057, 234] on link "Log out" at bounding box center [1087, 233] width 194 height 41
